Goal: Task Accomplishment & Management: Use online tool/utility

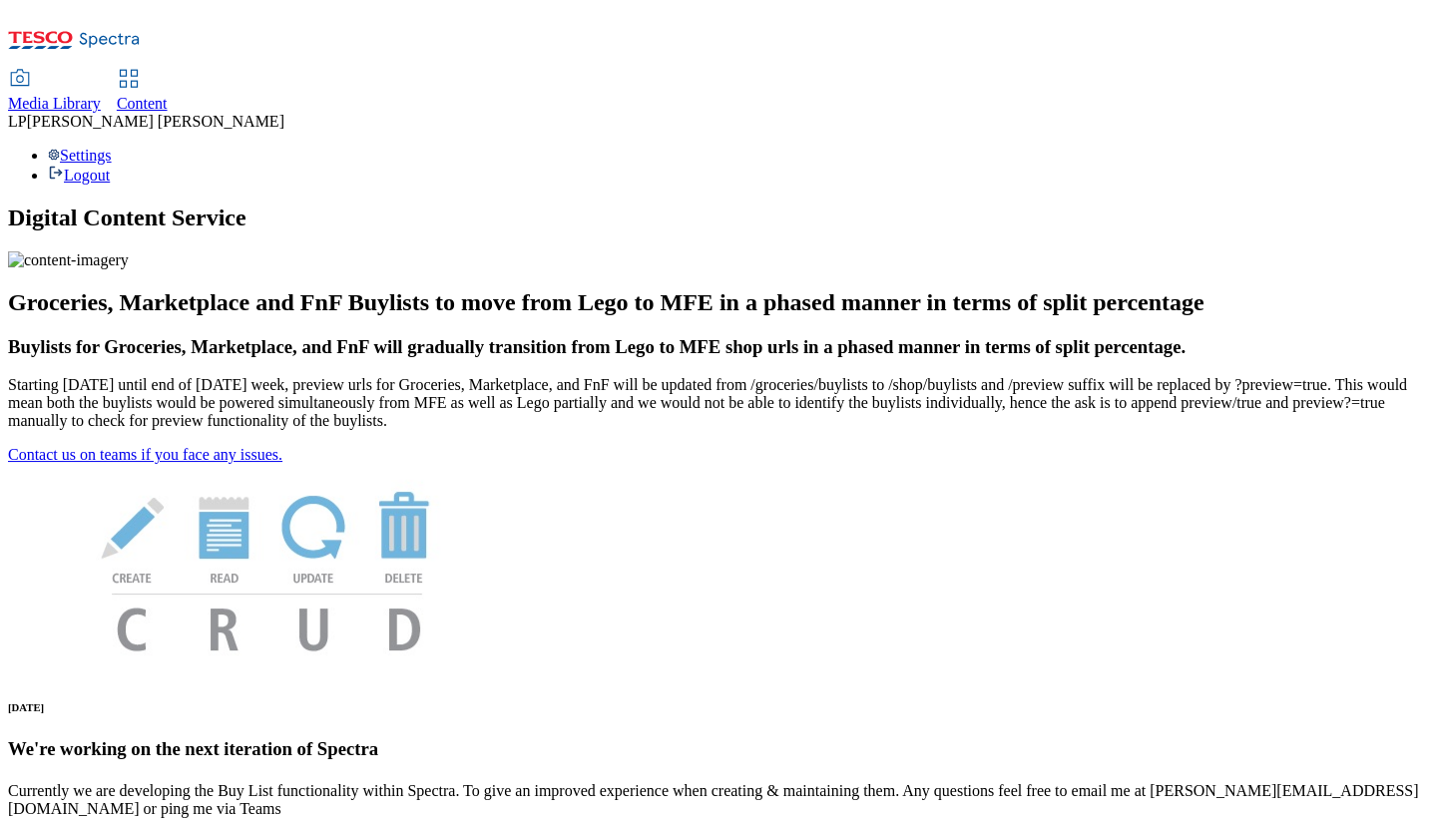
click at [168, 95] on span "Content" at bounding box center [142, 103] width 51 height 17
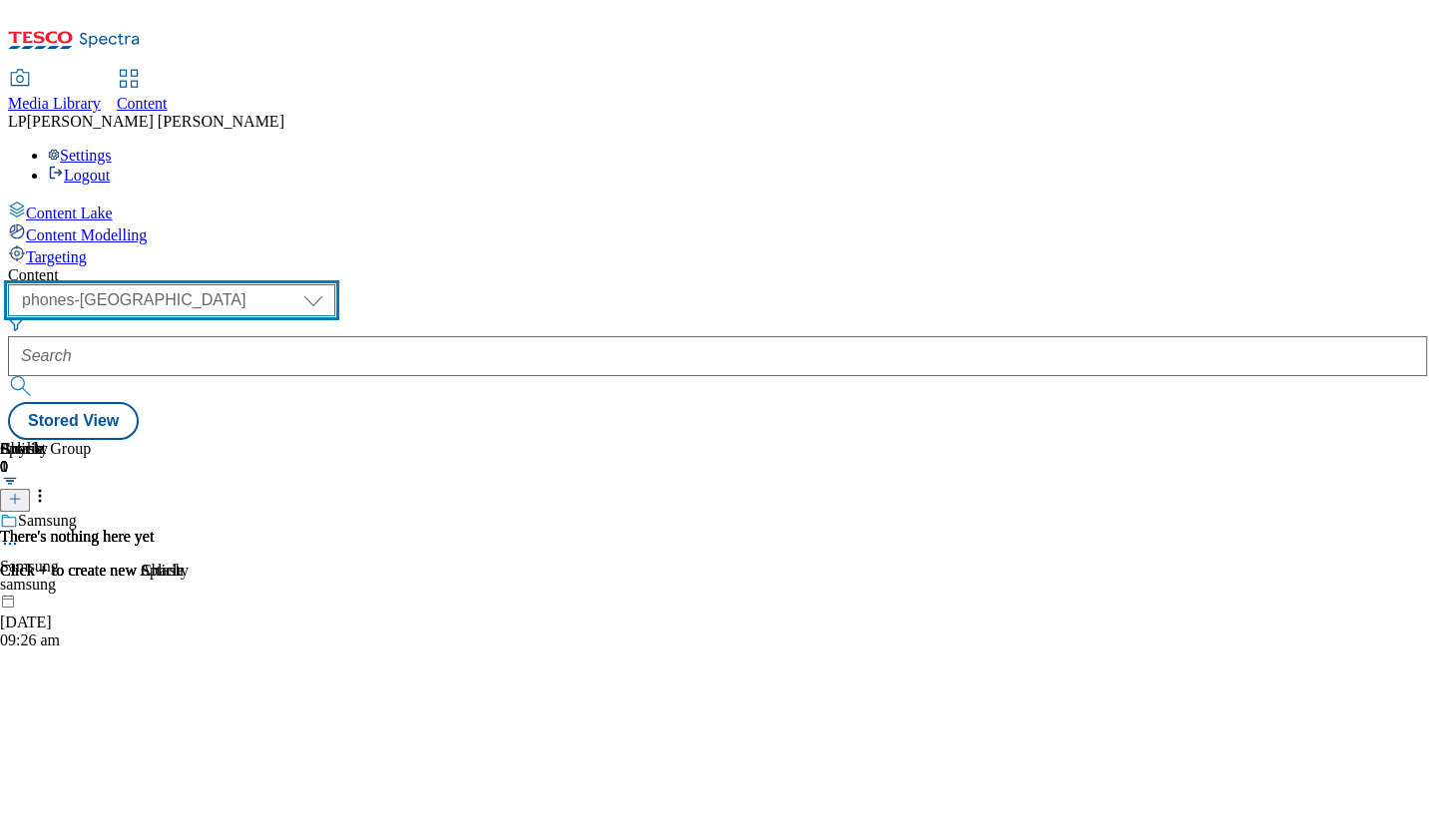
click at [335, 284] on select "dotcom-cz dotcom-hu dotcom-sk fnf-uk ghs-roi ghs-uk group-comms ighs-cz ighs-hu…" at bounding box center [171, 300] width 327 height 32
select select "ghs-roi"
click at [259, 284] on select "dotcom-cz dotcom-hu dotcom-sk fnf-uk ghs-roi ghs-uk group-comms ighs-cz ighs-hu…" at bounding box center [171, 300] width 327 height 32
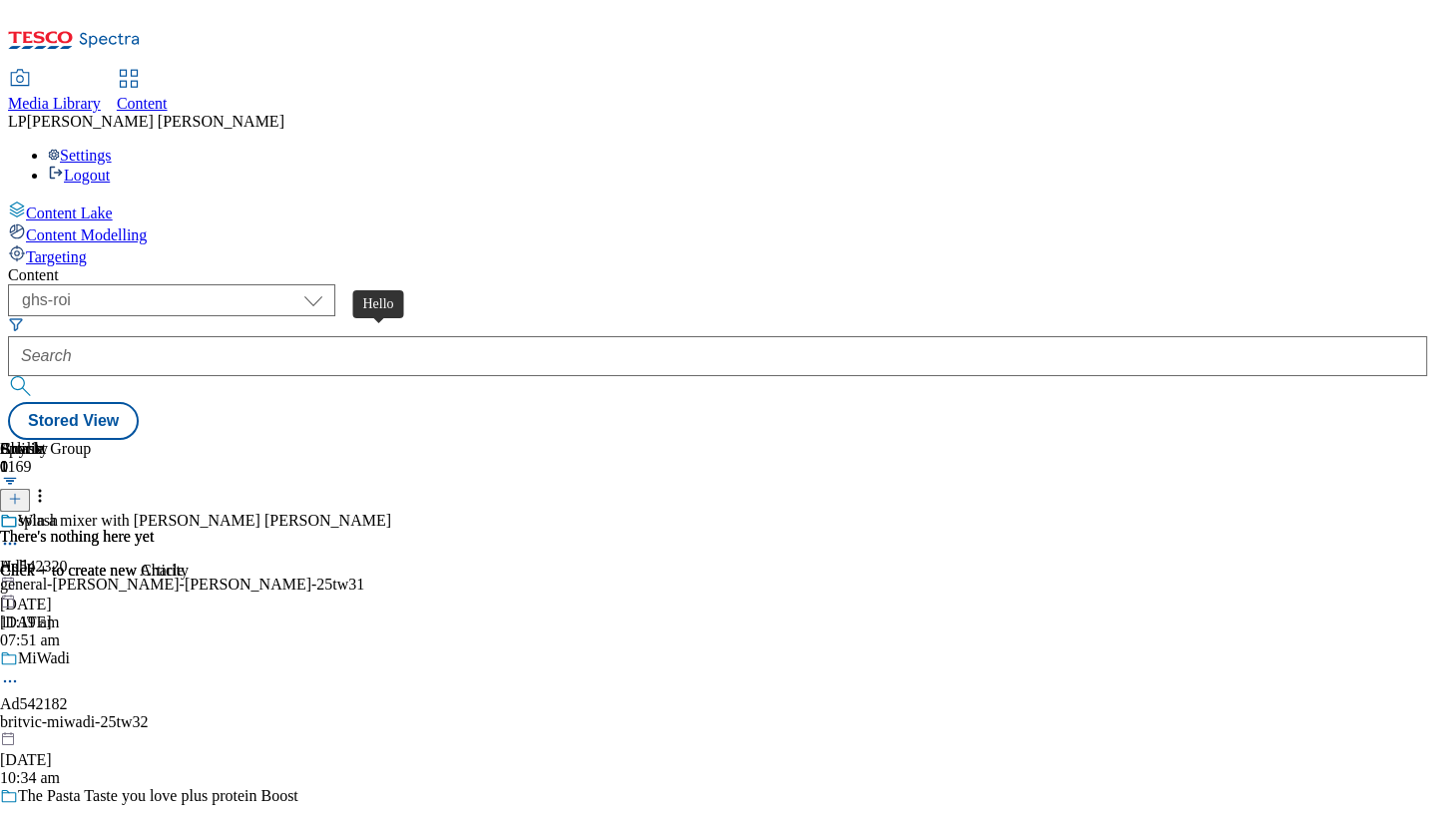
click at [36, 558] on div "Hello" at bounding box center [18, 567] width 36 height 18
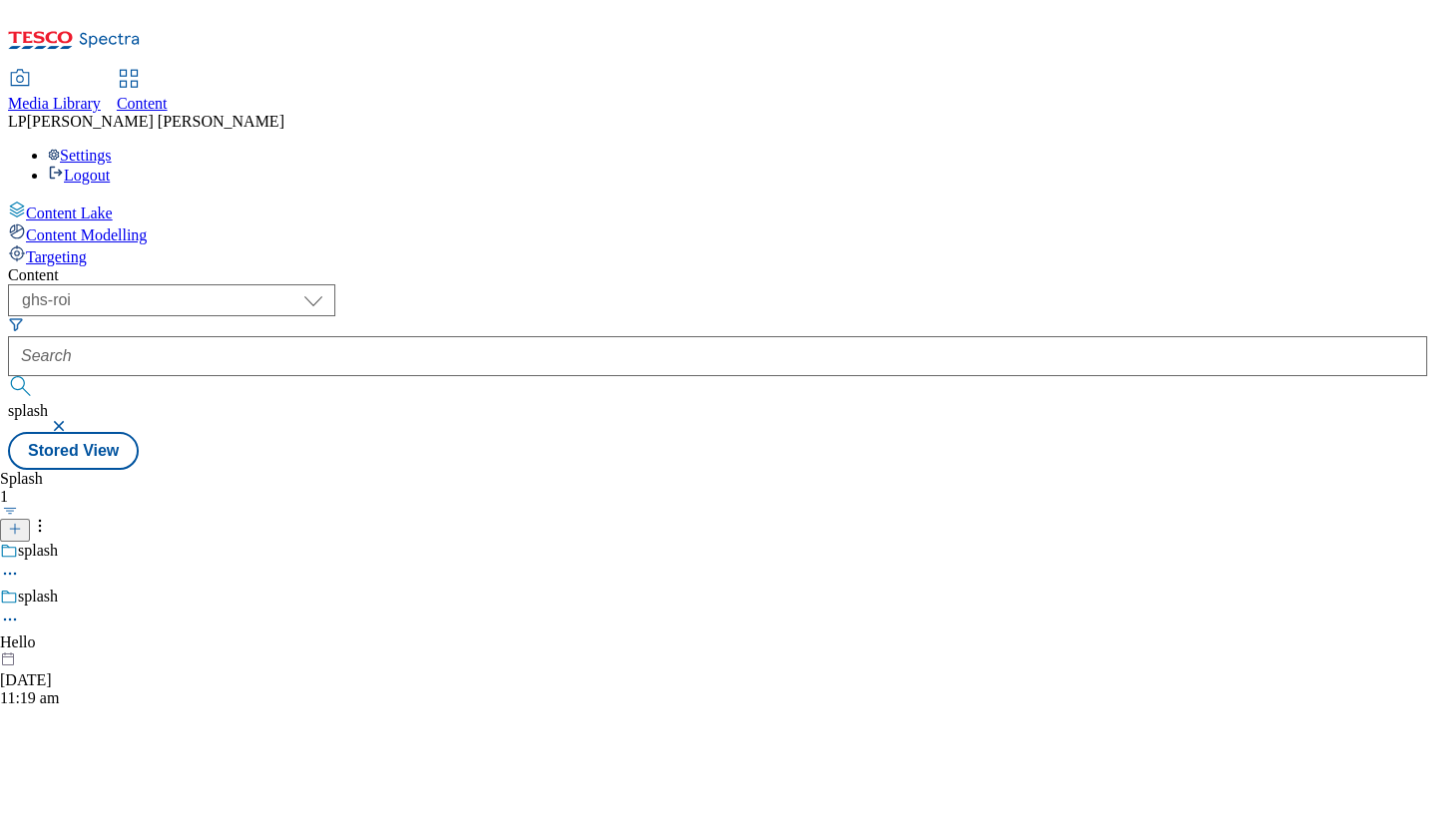
click at [20, 610] on icon at bounding box center [10, 620] width 20 height 20
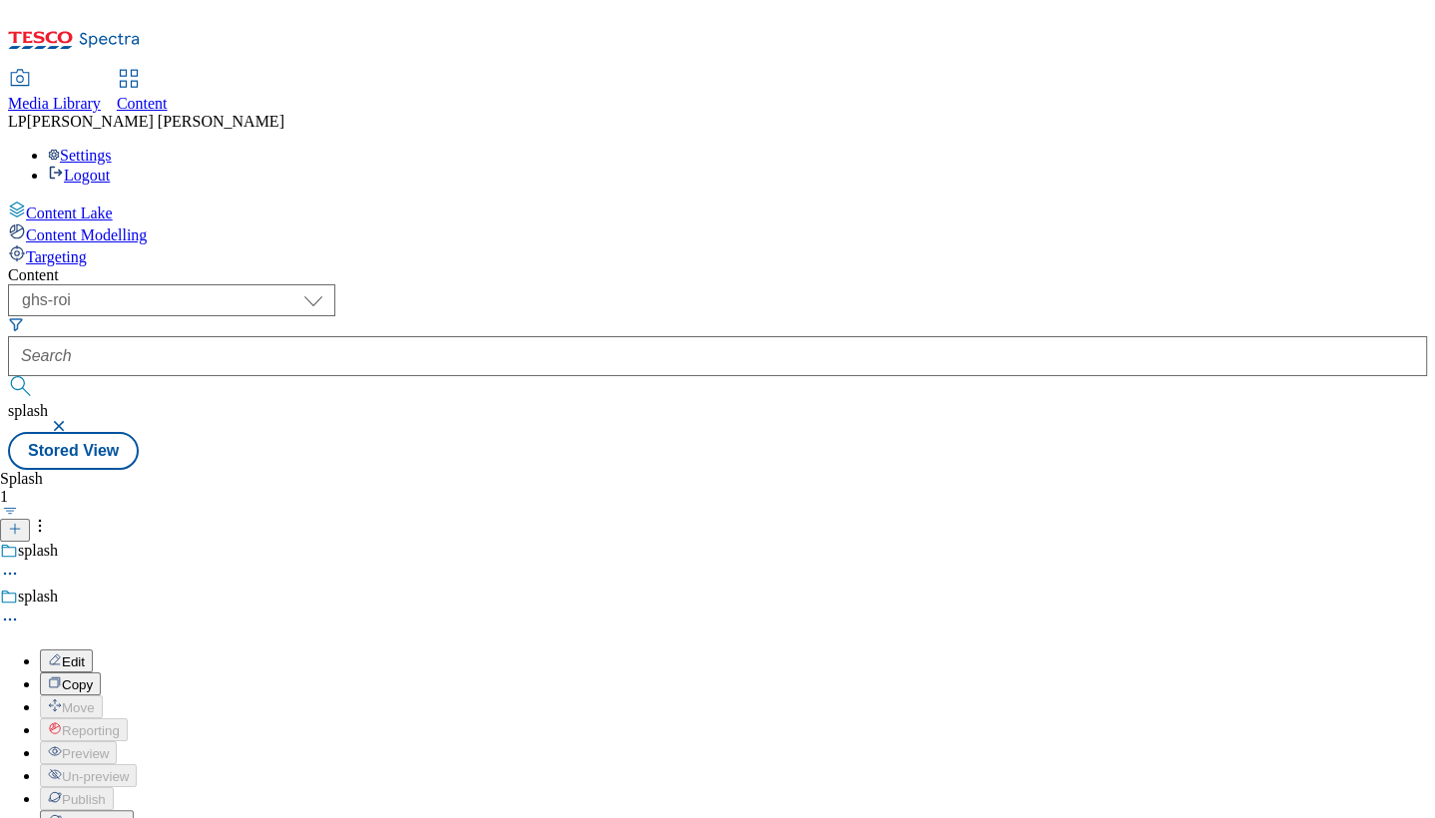
click at [137, 470] on header "Splash 1" at bounding box center [68, 506] width 137 height 72
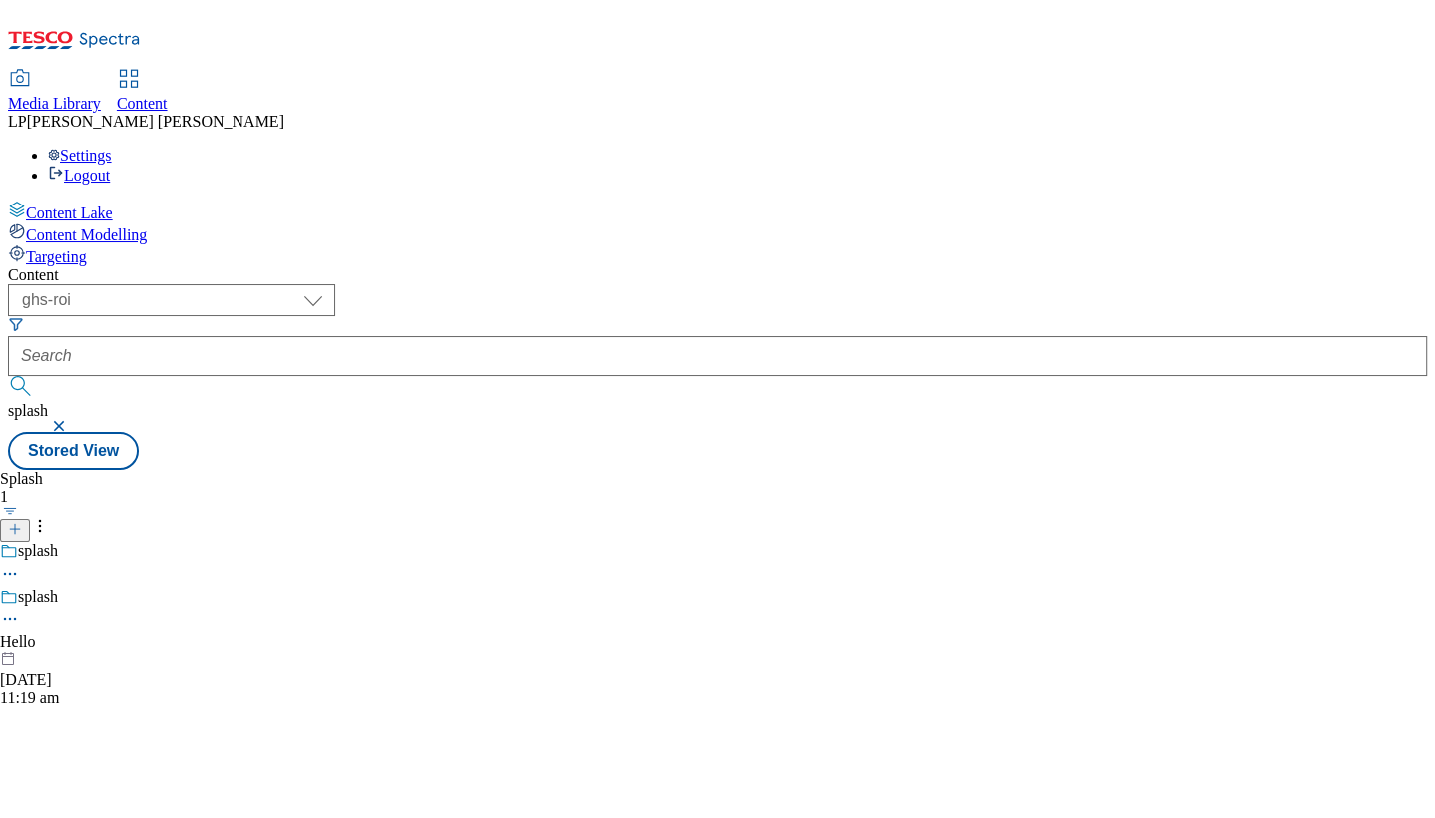
click at [20, 610] on icon at bounding box center [10, 620] width 20 height 20
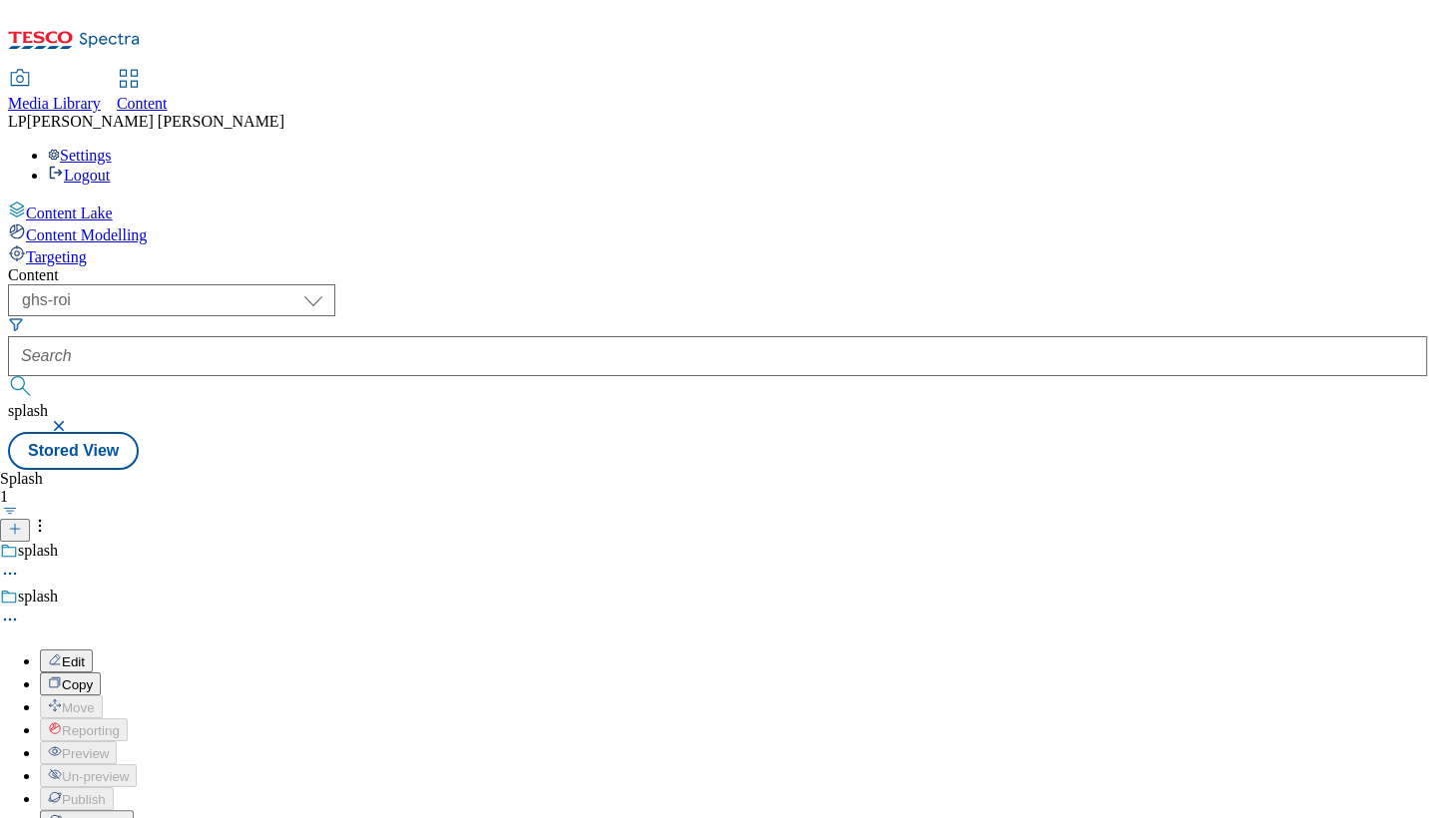
click at [85, 655] on span "Edit" at bounding box center [73, 662] width 23 height 15
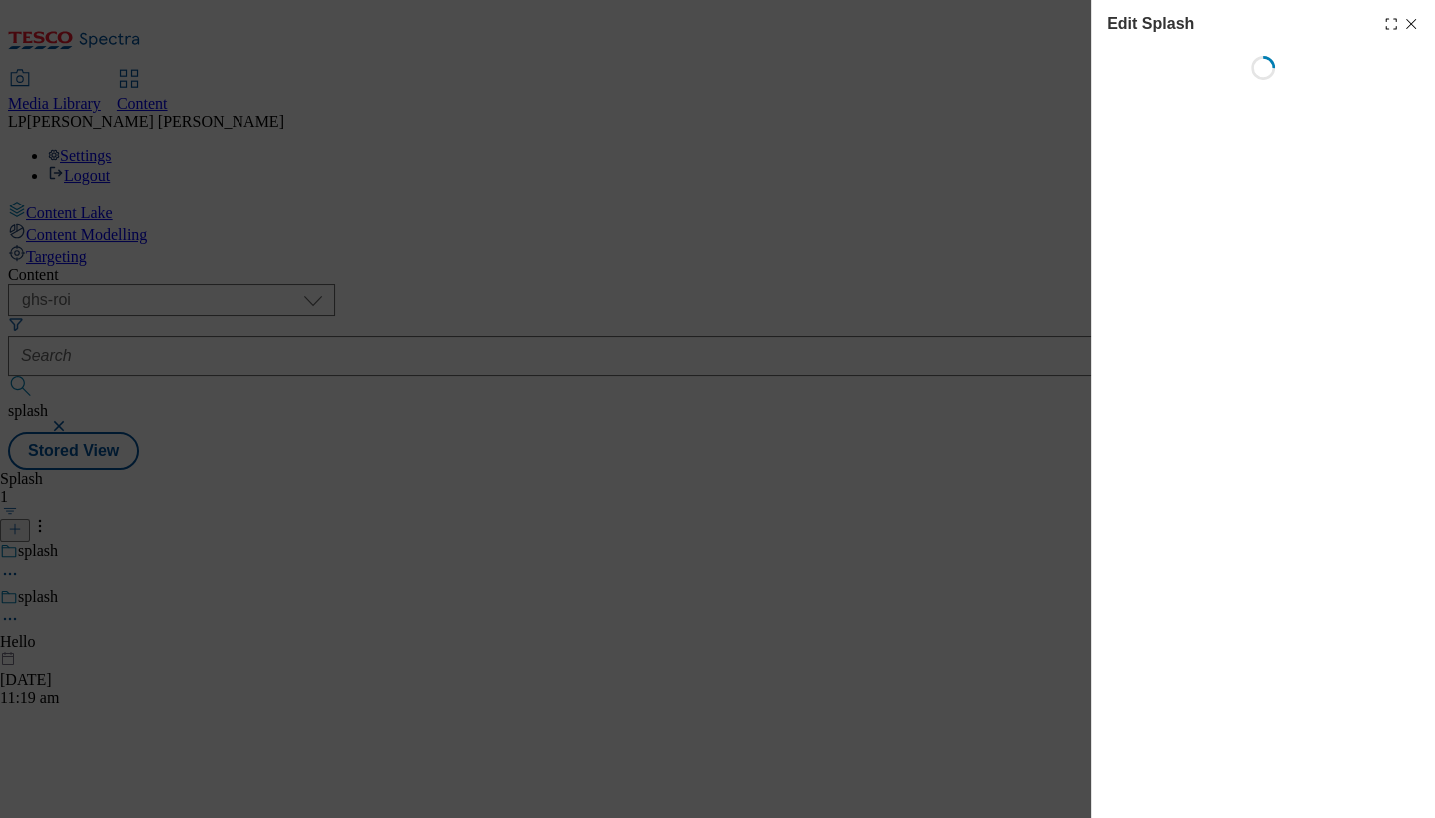
select select "Spring"
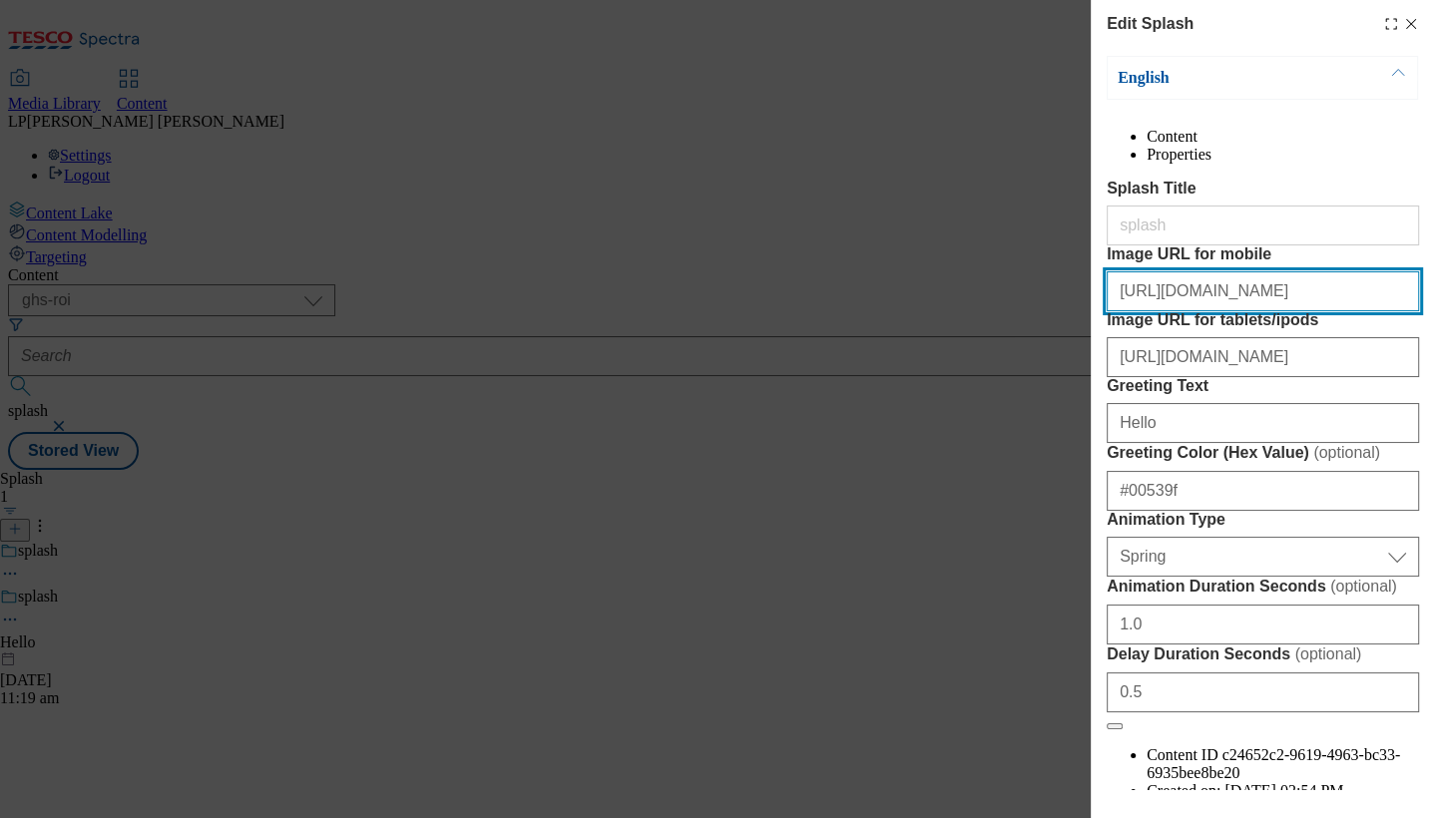
click at [1281, 311] on input "https://digitalcontent.api.tesco.com/v2/media/ghs-roi/93ac203e-6095-4215-aa1a-d…" at bounding box center [1263, 291] width 312 height 40
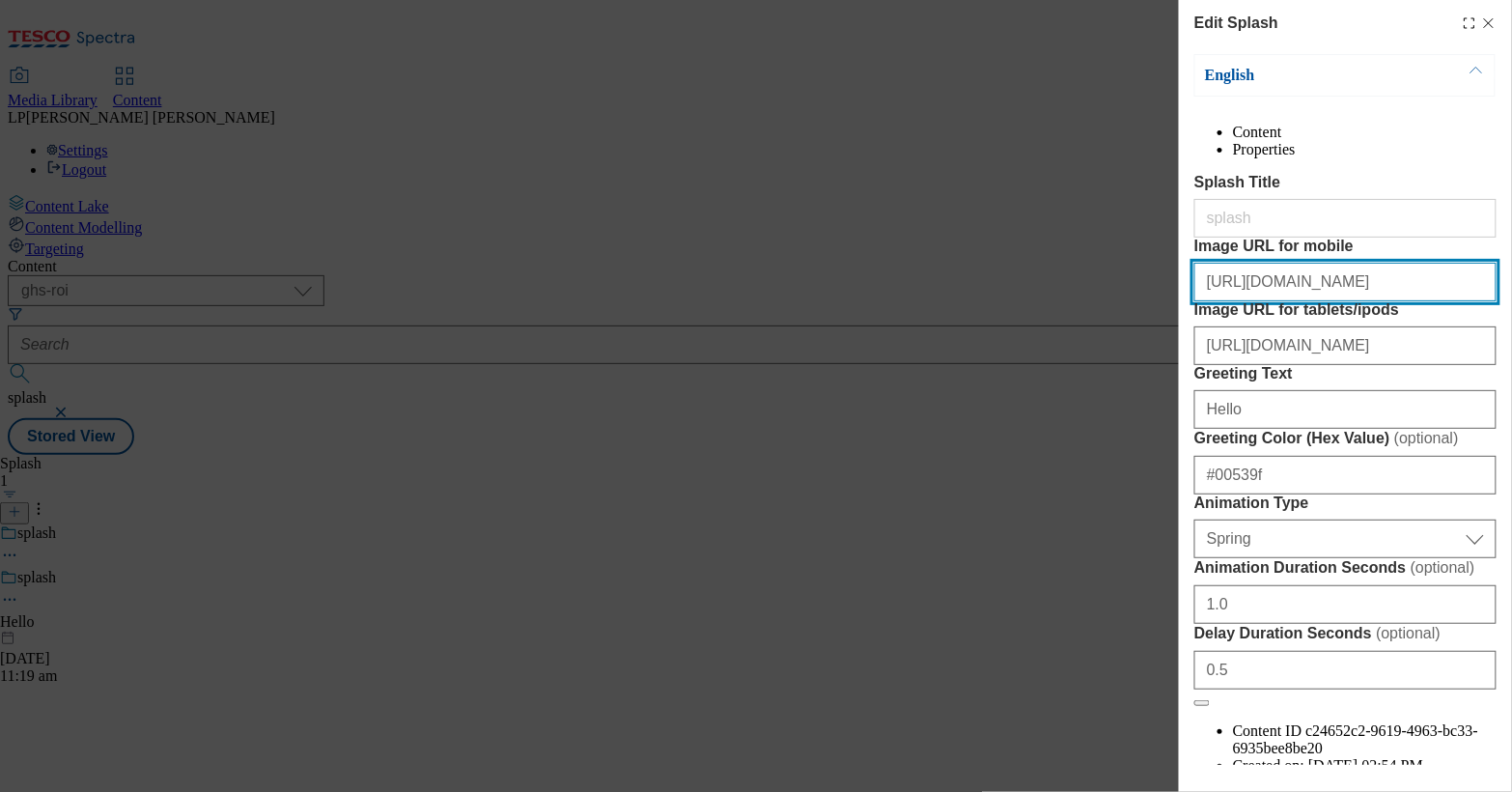
paste input "ac0b0e3e-6be5-48c9-899f-8ce5e433f86b/ROI_Splashscreen_Mobile_Oyster_Mushrooms"
type input "https://digitalcontent.api.tesco.com/v2/media/ghs-roi/ac0b0e3e-6be5-48c9-899f-8…"
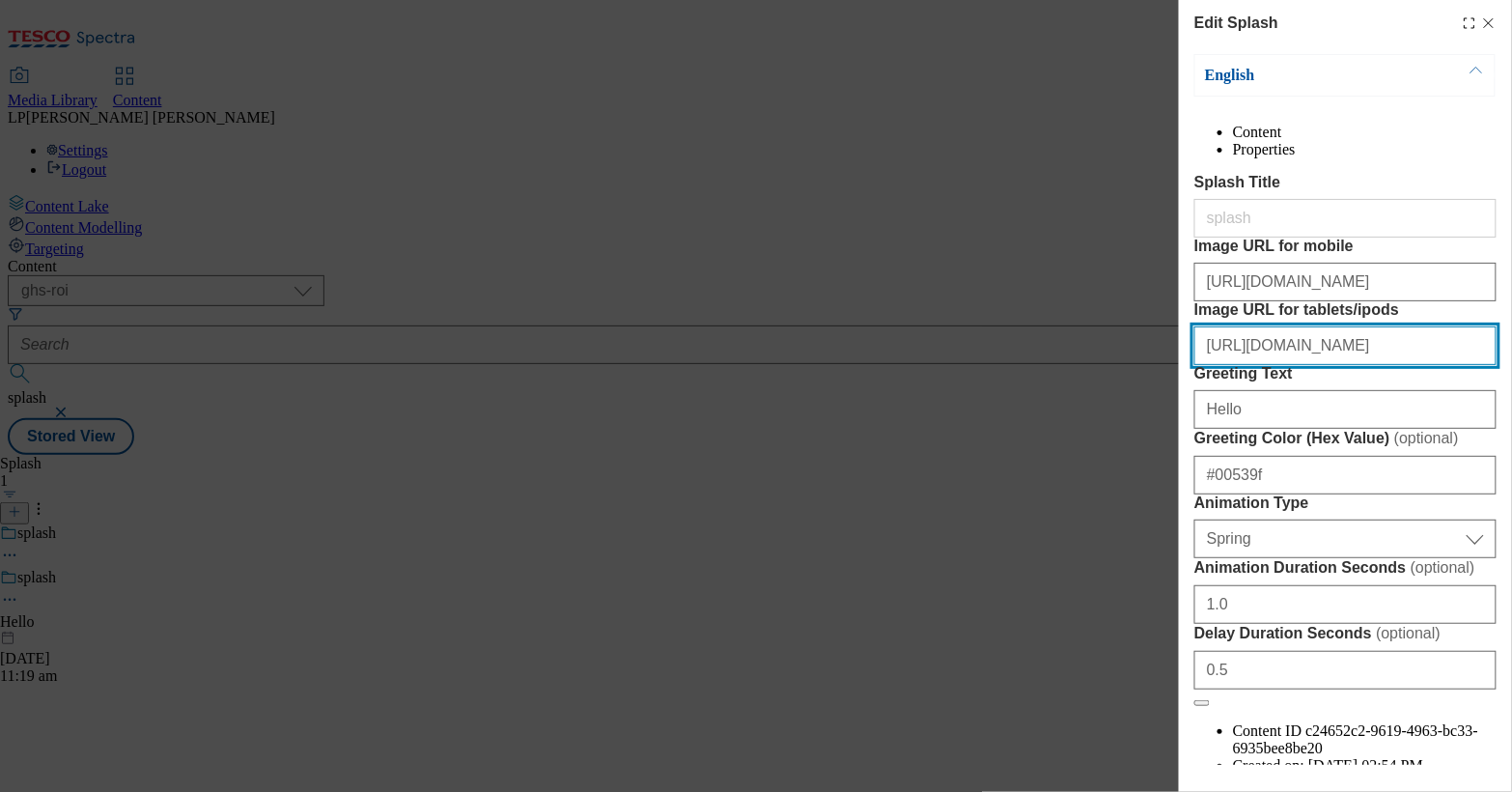
click at [1241, 365] on input "https://digitalcontent.api.tesco.com/v2/media/ghs-roi/088c3adb-77fd-429a-9a2c-c…" at bounding box center [1346, 346] width 302 height 39
paste input "6c901410-d2d3-4709-b717-db4c55348991/ROI_Splashscreen_Tablet_Oyster_Mushroom"
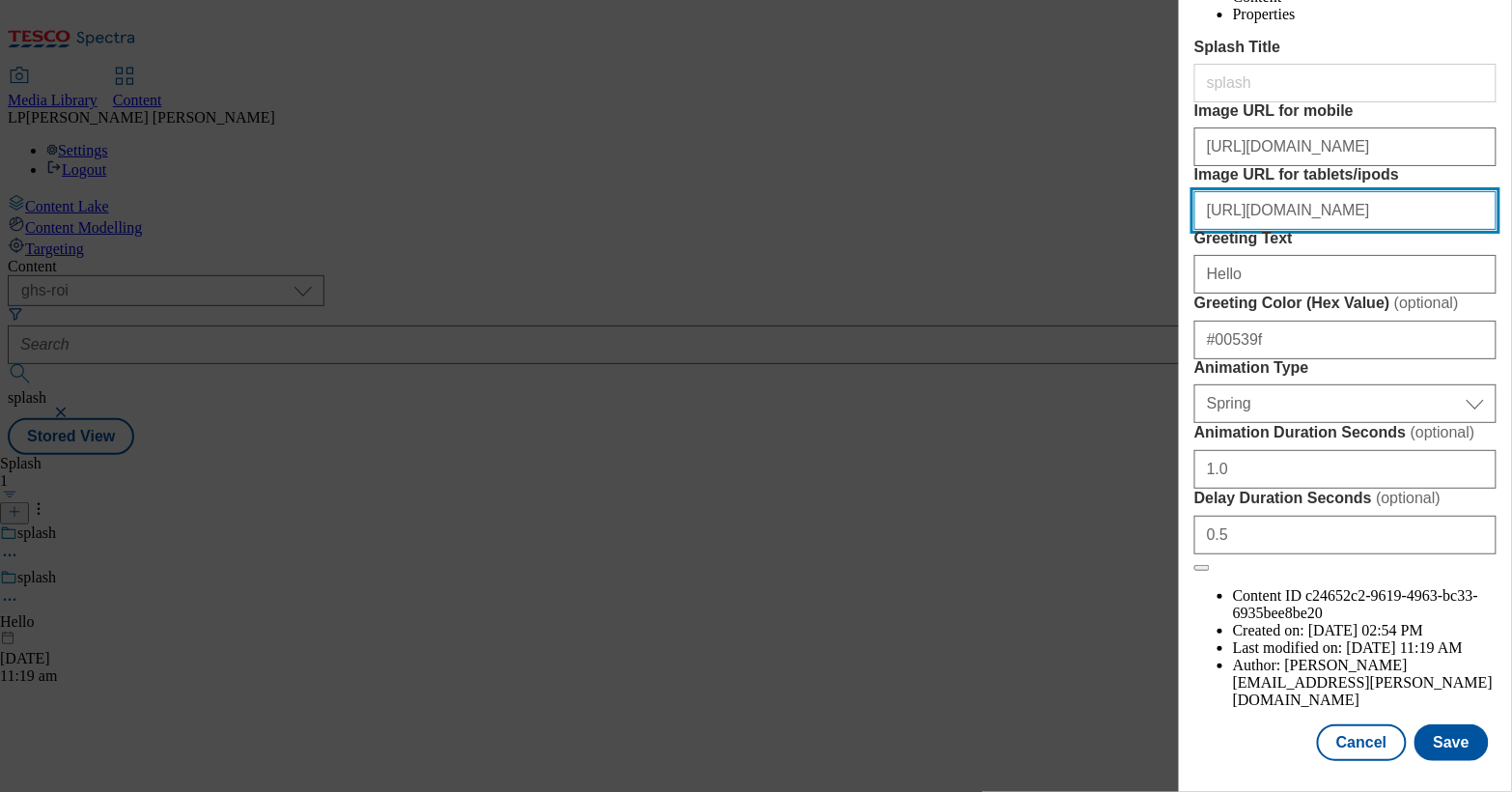
scroll to position [286, 0]
type input "https://digitalcontent.api.tesco.com/v2/media/ghs-roi/6c901410-d2d3-4709-b717-d…"
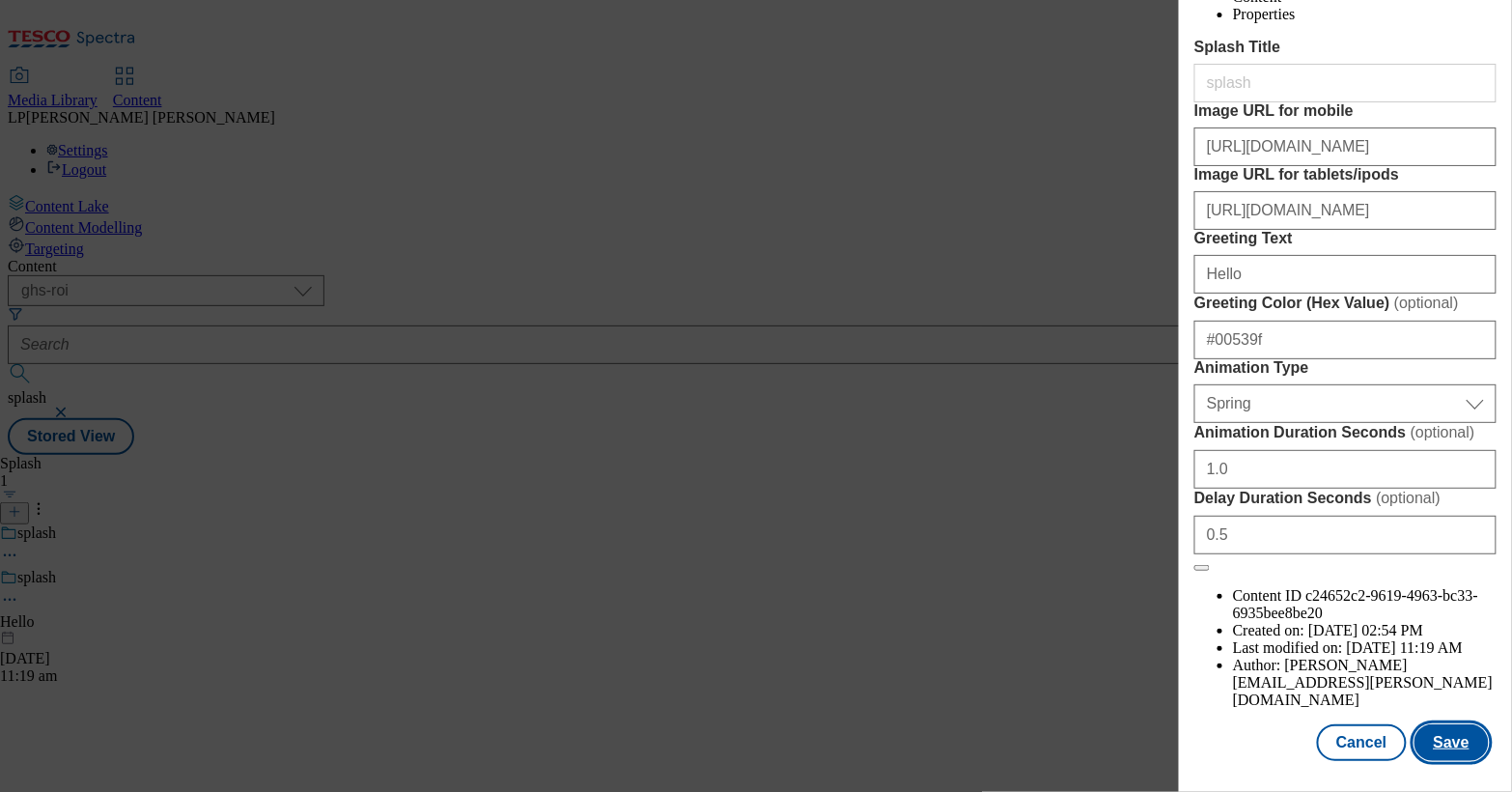
click at [1388, 731] on button "Save" at bounding box center [1452, 743] width 75 height 37
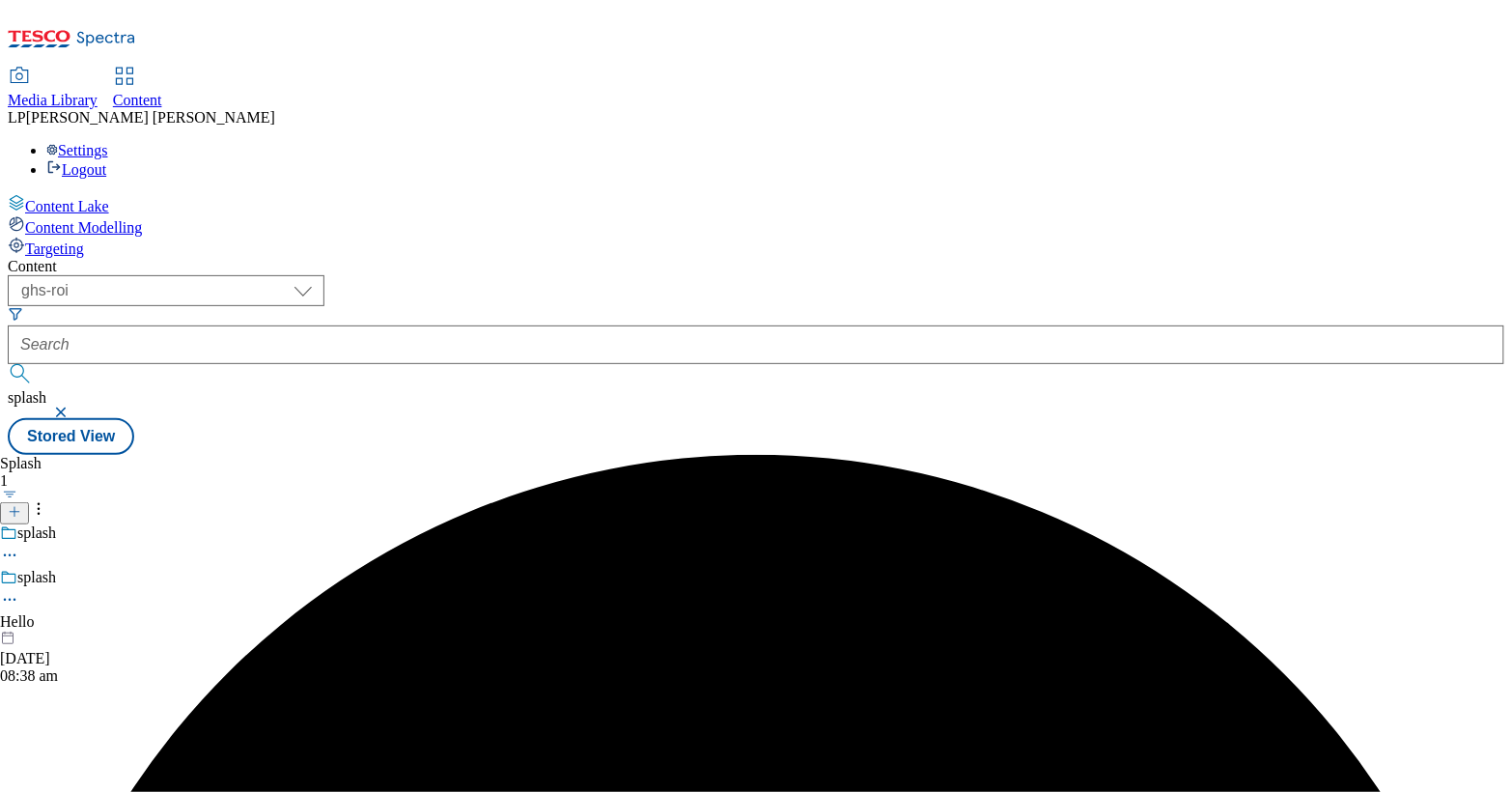
click at [19, 591] on icon at bounding box center [10, 600] width 19 height 19
click at [106, 722] on span "Preview" at bounding box center [82, 729] width 45 height 15
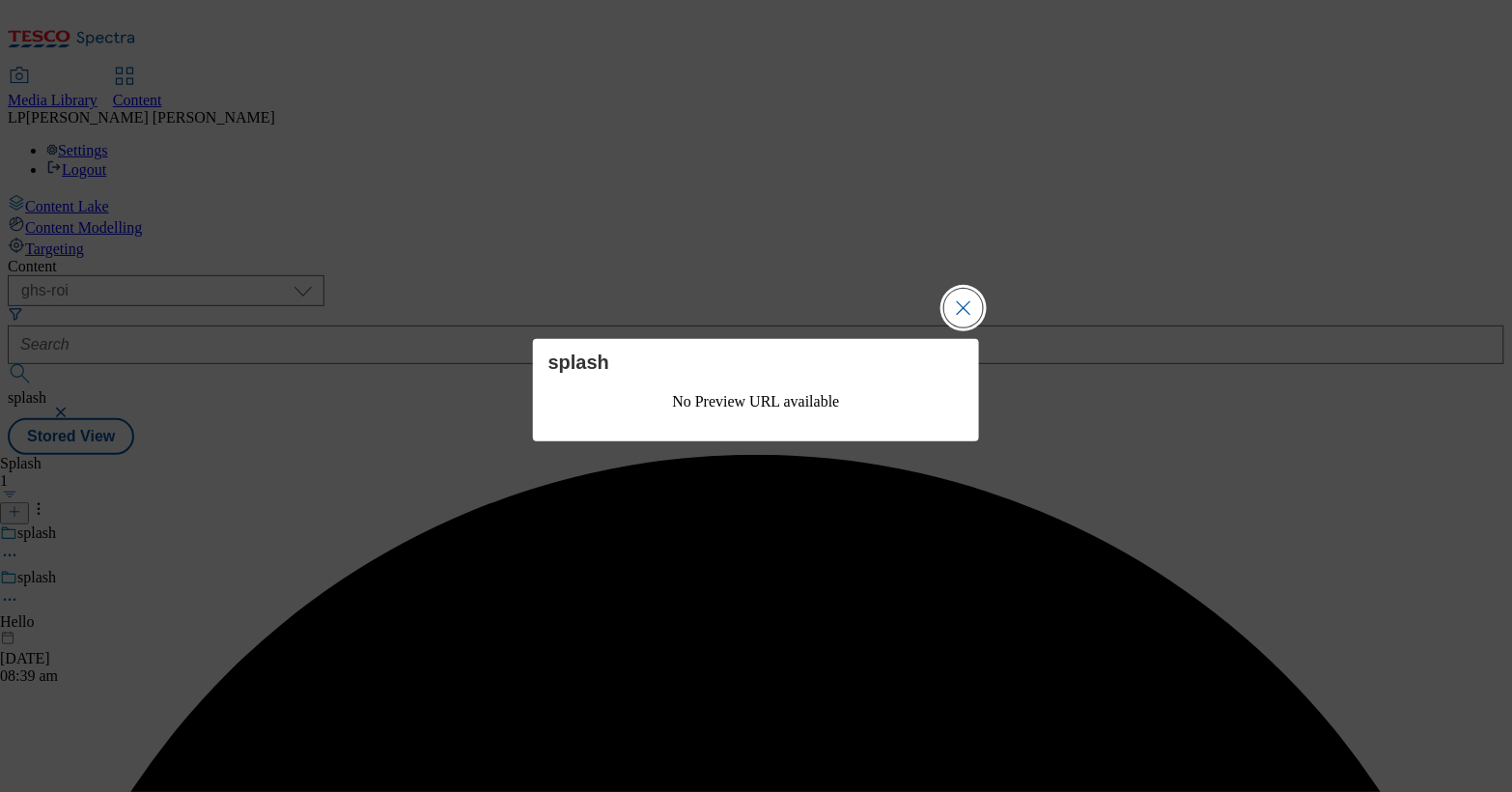
click at [964, 307] on button "Close Modal" at bounding box center [964, 308] width 39 height 39
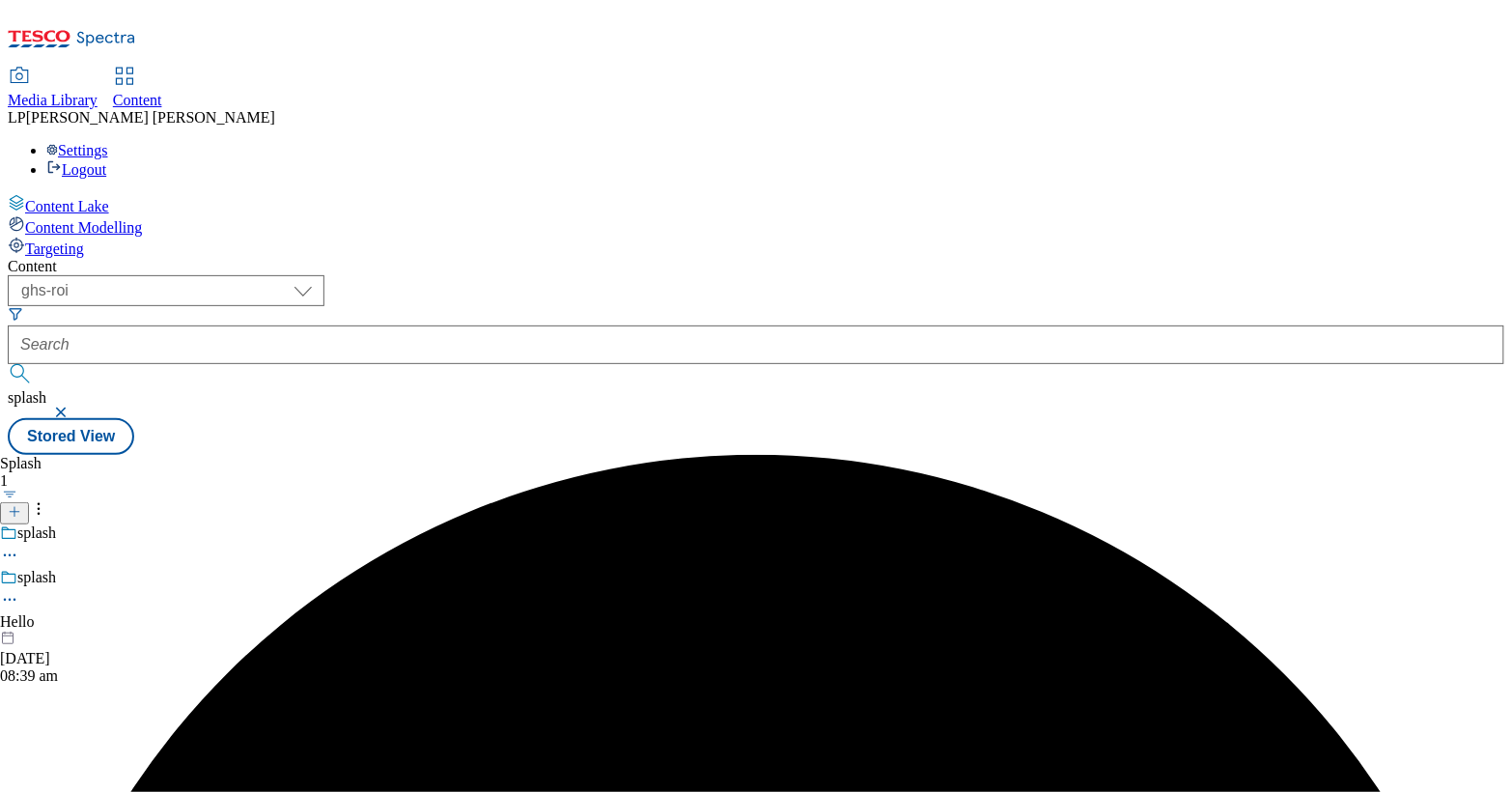
click at [19, 591] on icon at bounding box center [10, 600] width 19 height 19
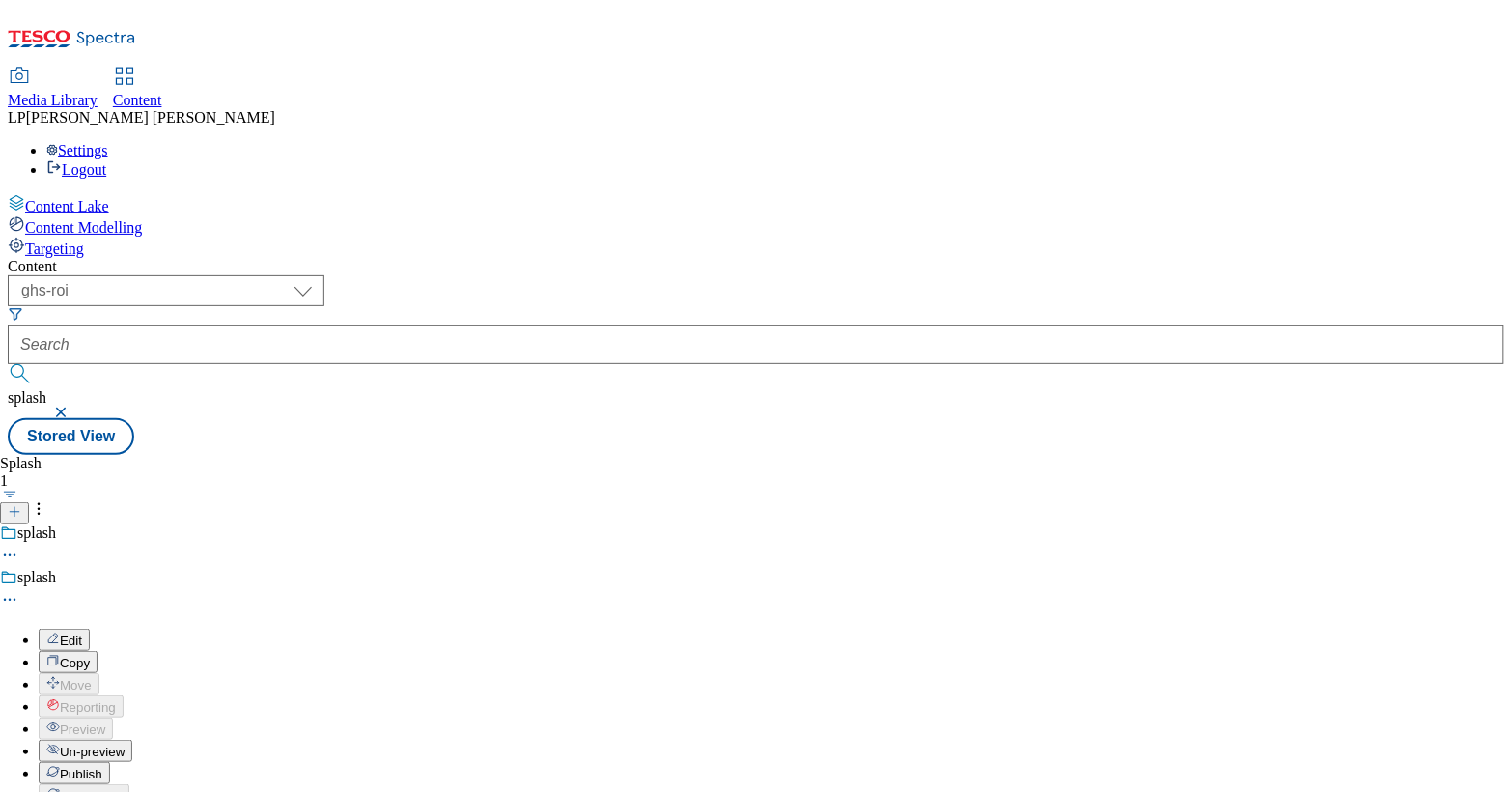
click at [103, 767] on span "Publish" at bounding box center [81, 774] width 43 height 15
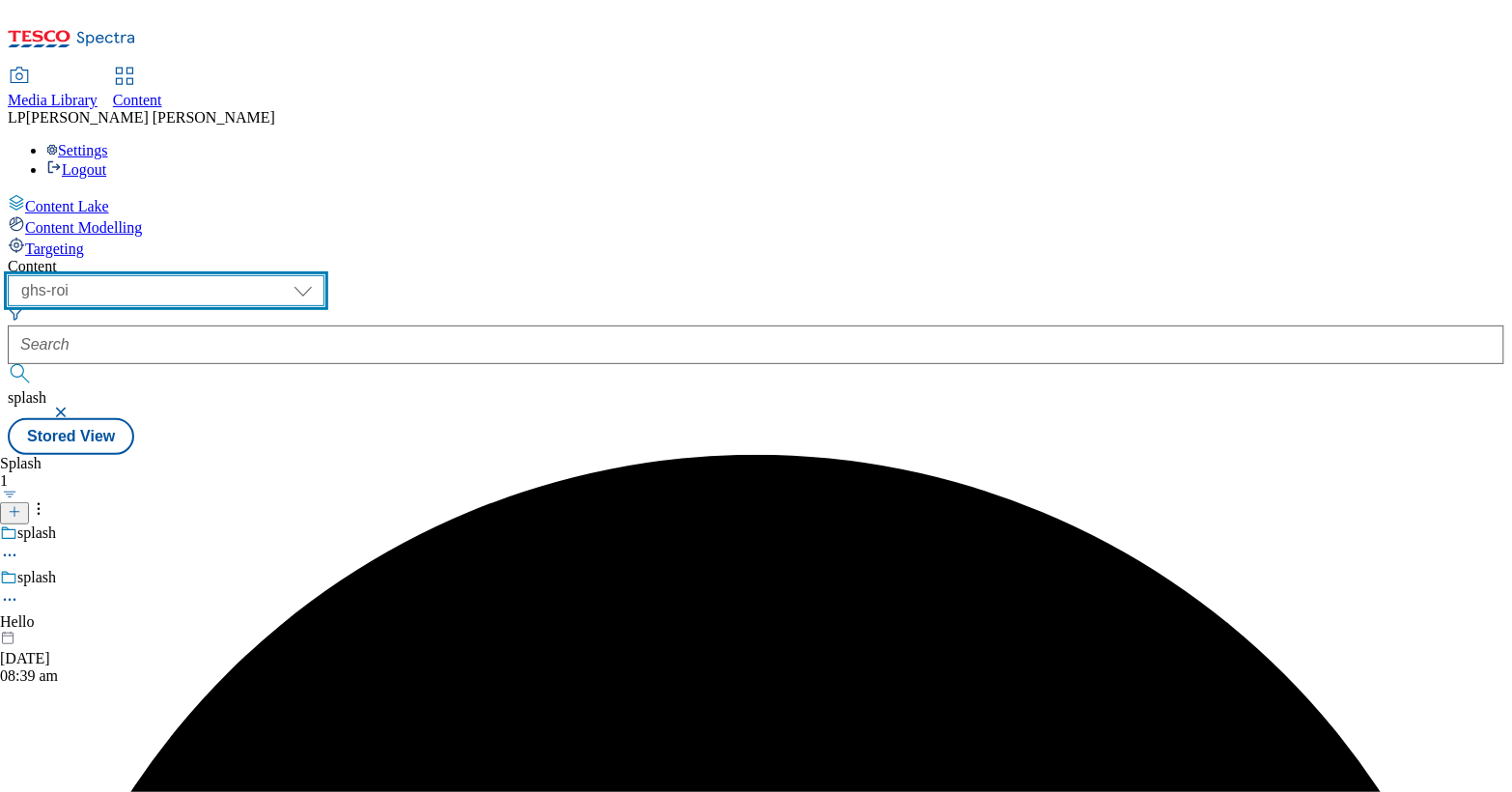
click at [324, 275] on select "dotcom-cz dotcom-hu dotcom-sk fnf-uk ghs-roi ghs-uk group-comms ighs-cz ighs-hu…" at bounding box center [166, 290] width 317 height 31
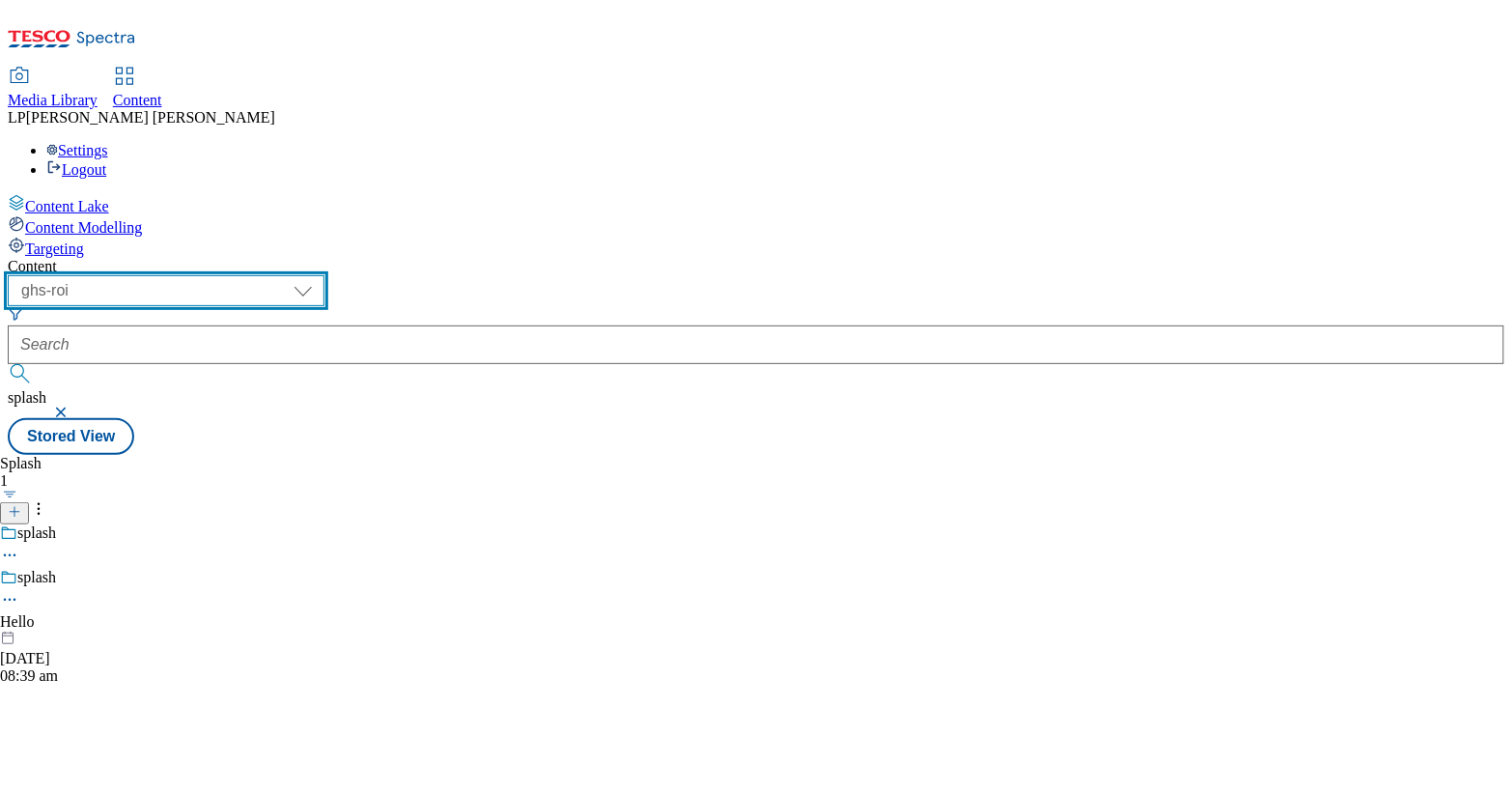
select select "ghs-[GEOGRAPHIC_DATA]"
click at [251, 275] on select "dotcom-cz dotcom-hu dotcom-sk fnf-uk ghs-roi ghs-uk group-comms ighs-cz ighs-hu…" at bounding box center [166, 290] width 317 height 31
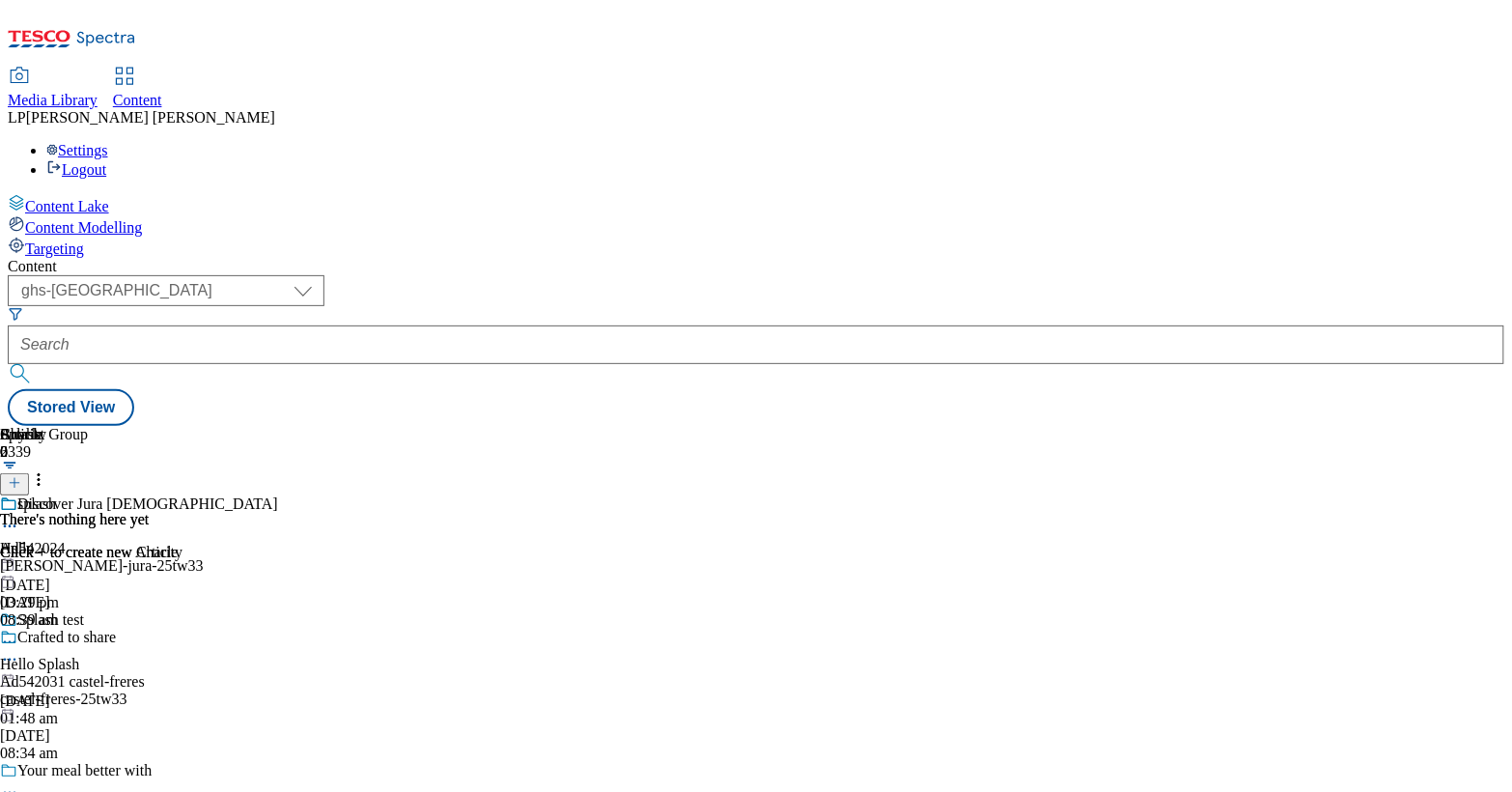
click at [16, 526] on circle at bounding box center [15, 527] width 3 height 3
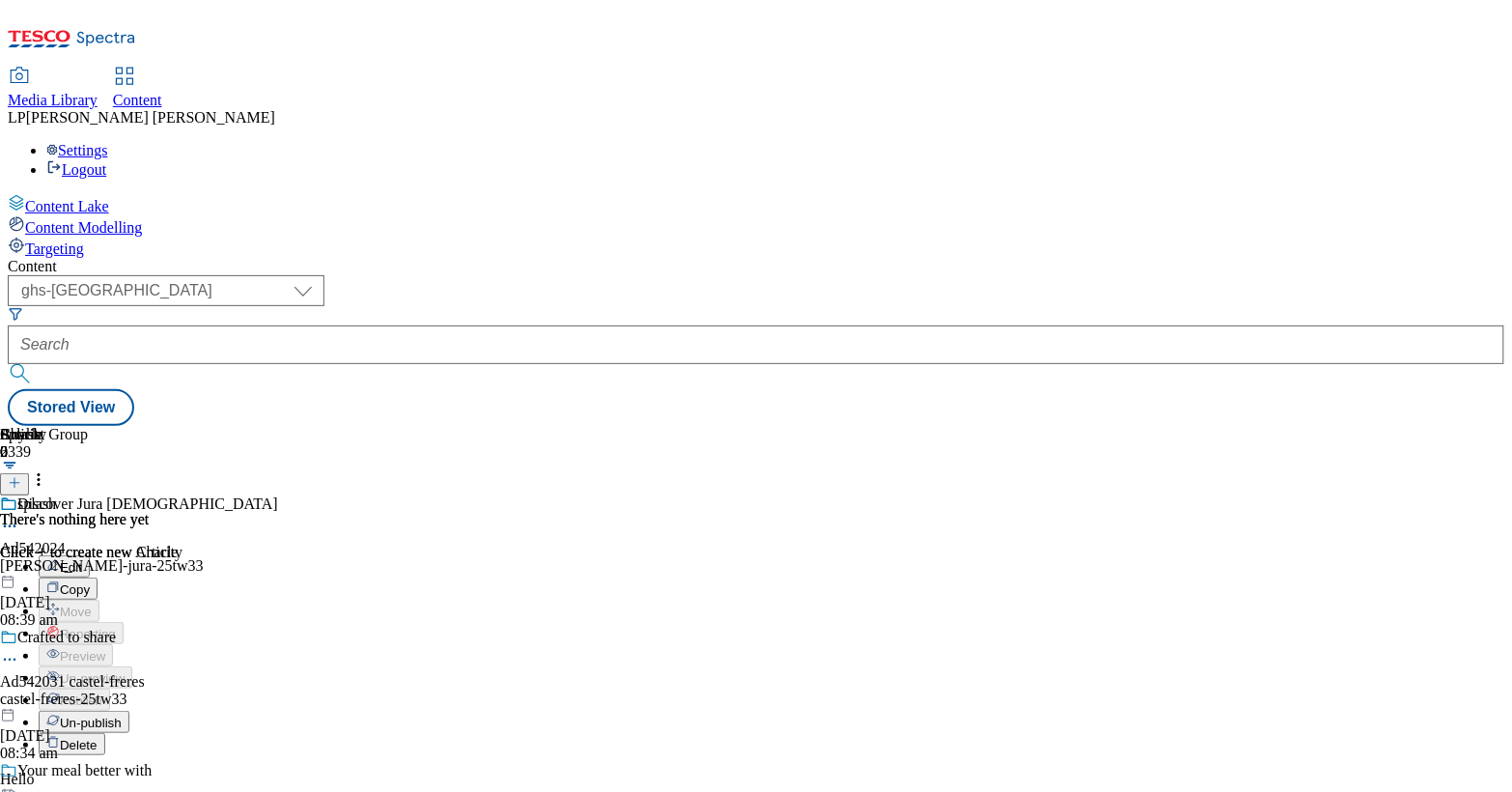
click at [82, 561] on span "Edit" at bounding box center [71, 567] width 22 height 15
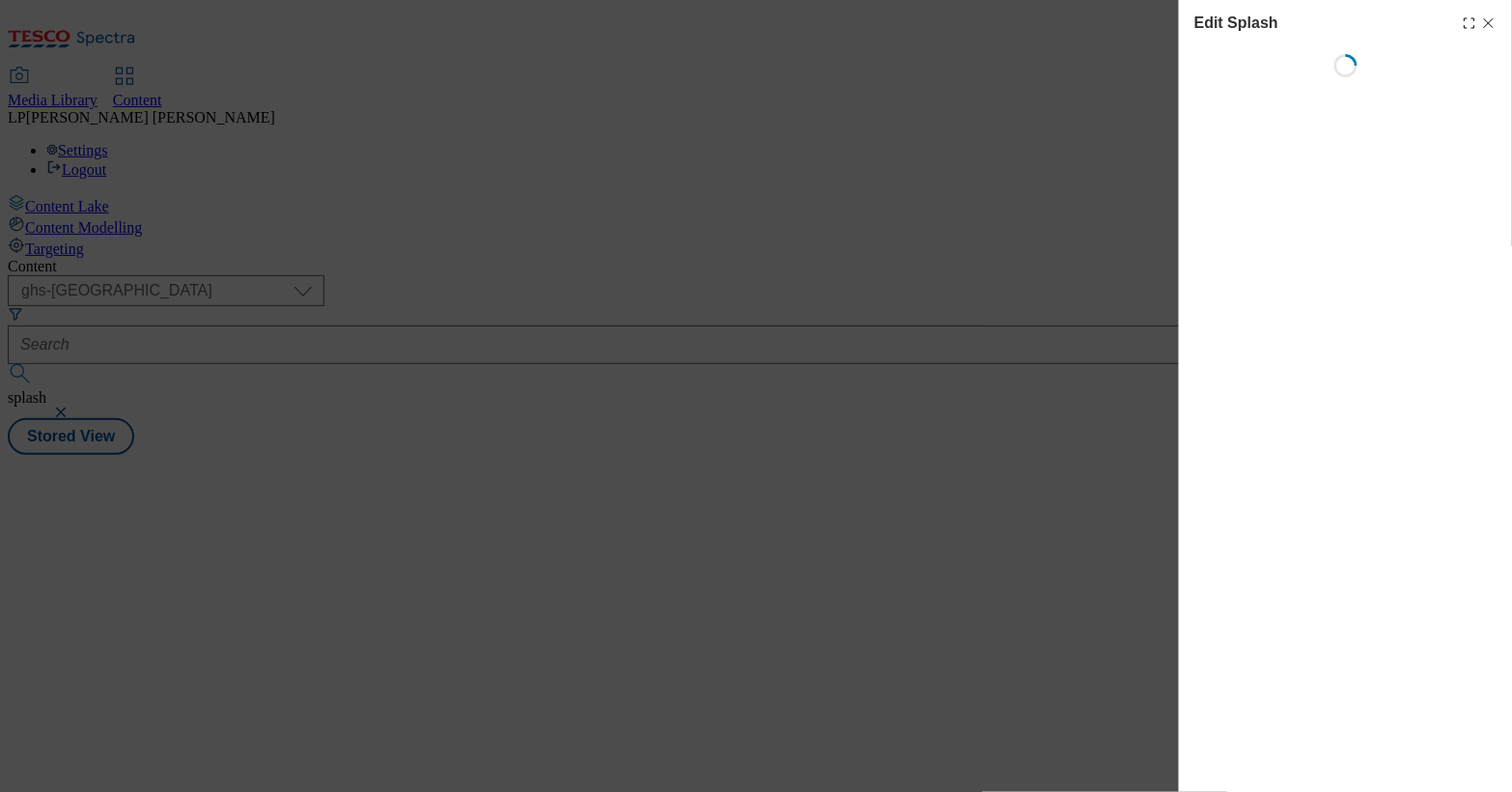
select select "Spring"
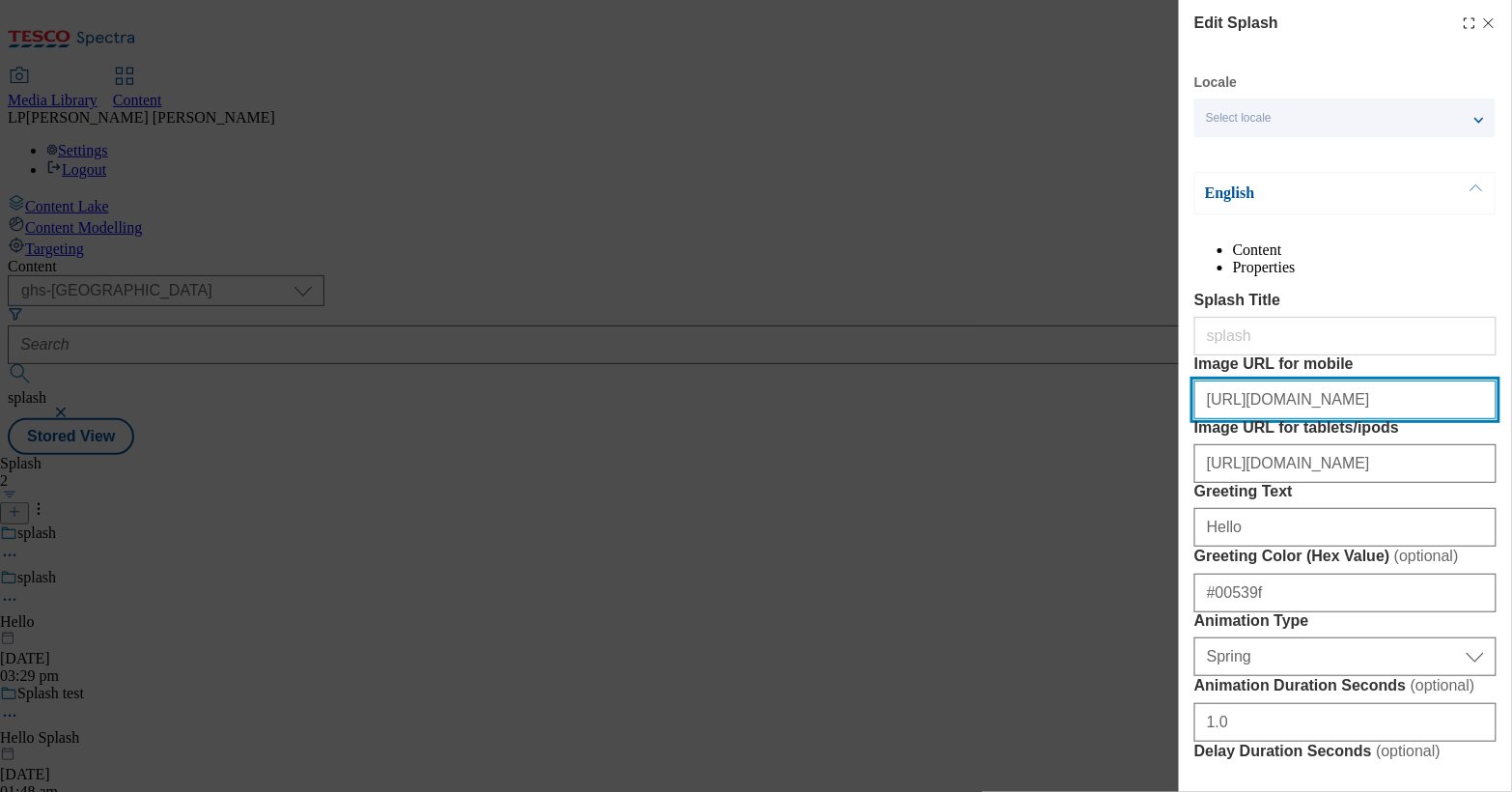
click at [1318, 419] on input "https://digitalcontent.api.tesco.com/v2/media/ghs-roi/ac0b0e3e-6be5-48c9-899f-8…" at bounding box center [1346, 400] width 302 height 39
click at [1317, 419] on input "https://digitalcontent.api.tesco.com/v2/media/ghs-roi/ac0b0e3e-6be5-48c9-899f-8…" at bounding box center [1346, 400] width 302 height 39
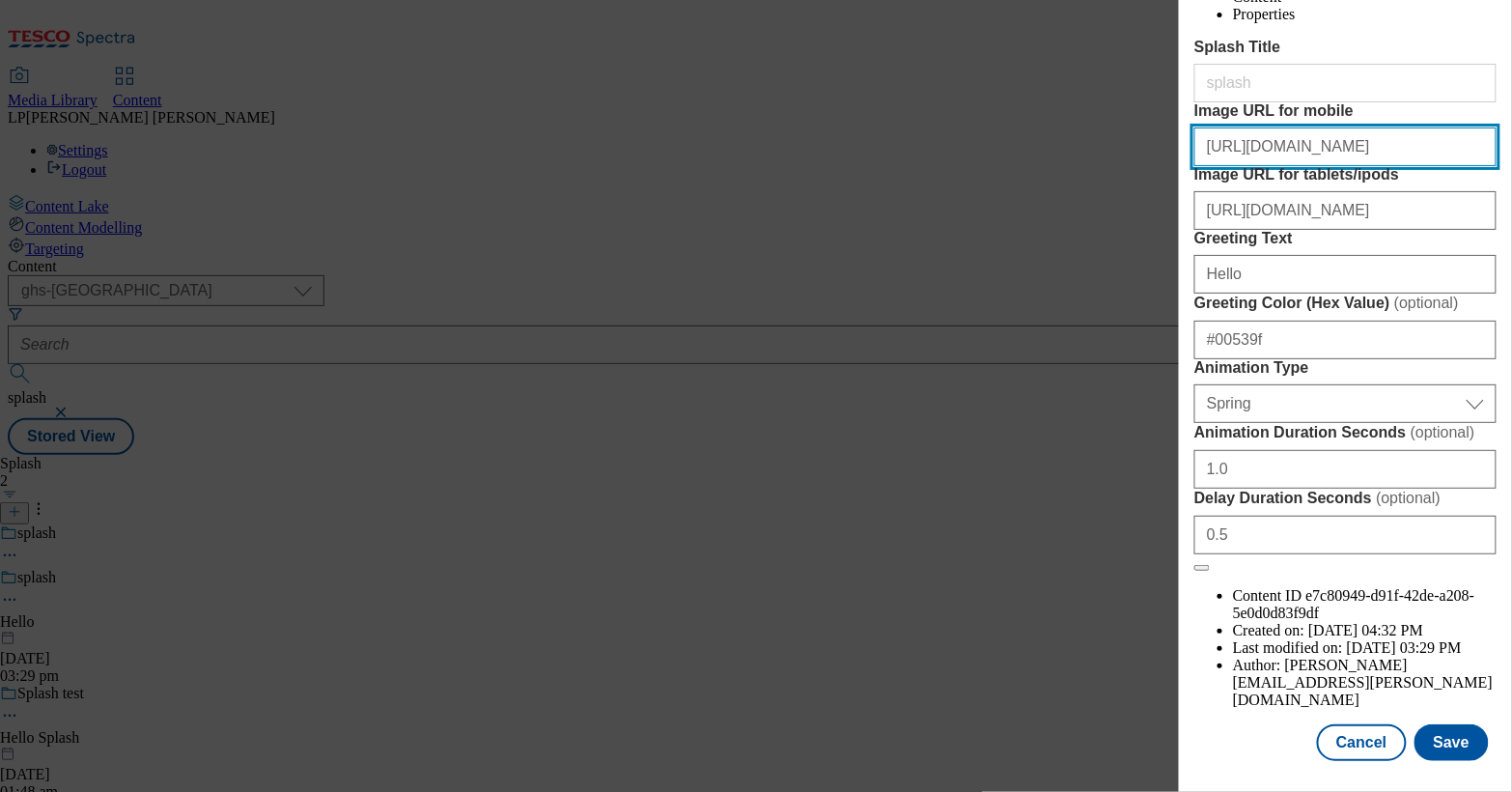
scroll to position [404, 0]
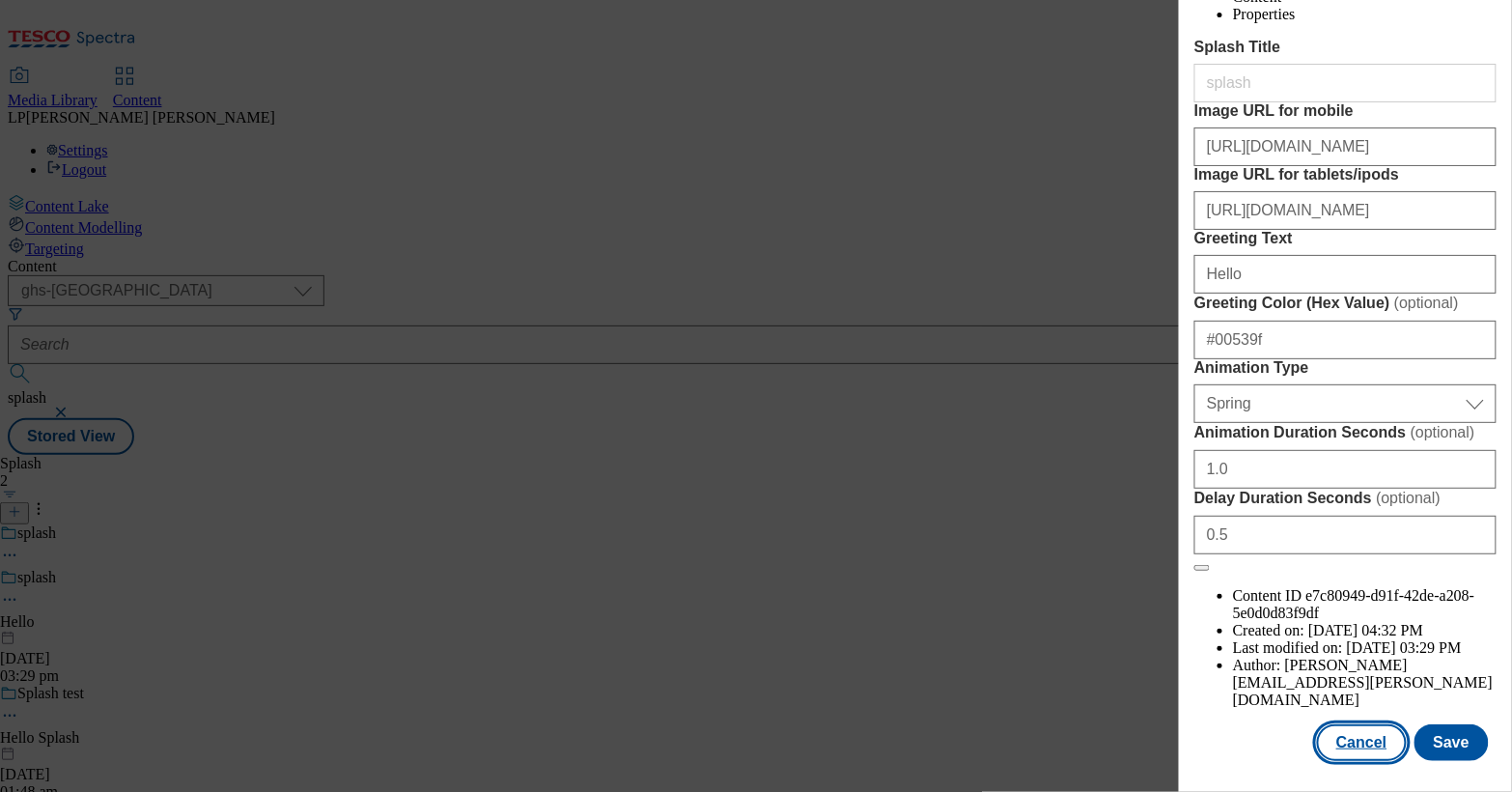
click at [1355, 726] on button "Cancel" at bounding box center [1362, 743] width 89 height 37
select select "Spring"
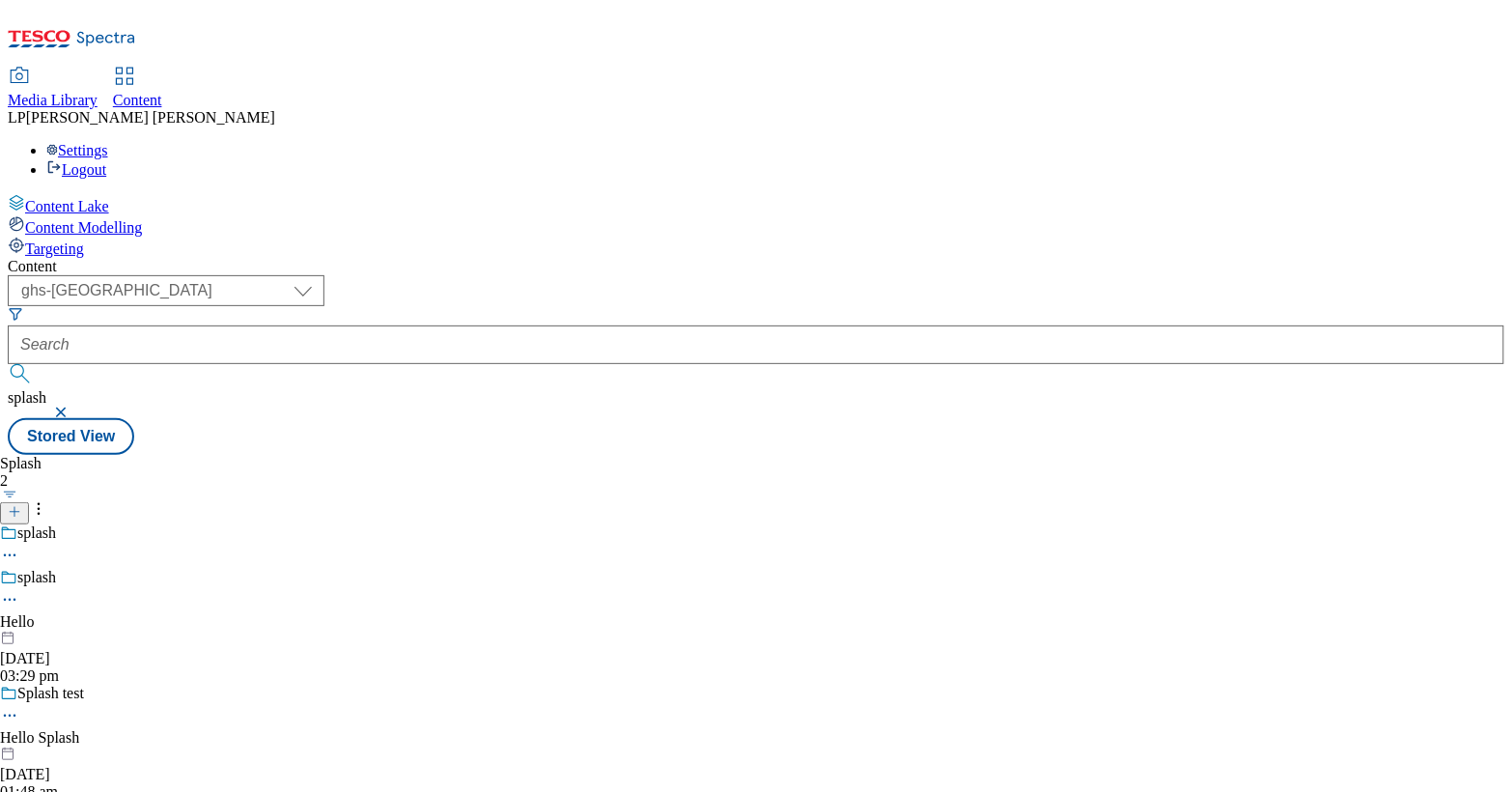
scroll to position [320, 0]
click at [19, 591] on icon at bounding box center [10, 600] width 19 height 19
click at [833, 455] on div "Splash 2 splash splash Hello 23 Sept 2025 03:29 pm Splash test Hello Splash 11 …" at bounding box center [756, 455] width 1497 height 0
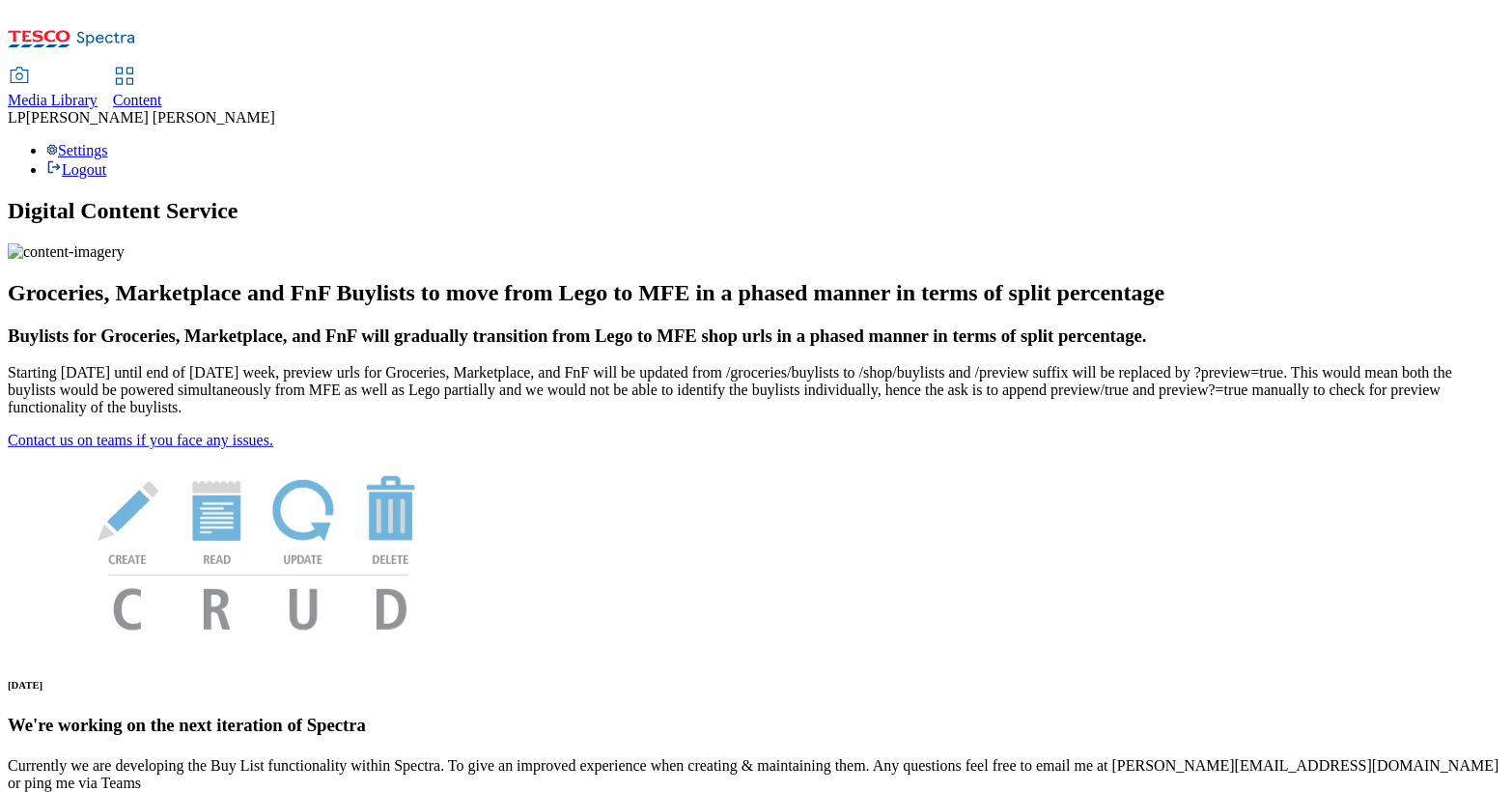
click at [98, 92] on span "Media Library" at bounding box center [52, 100] width 90 height 16
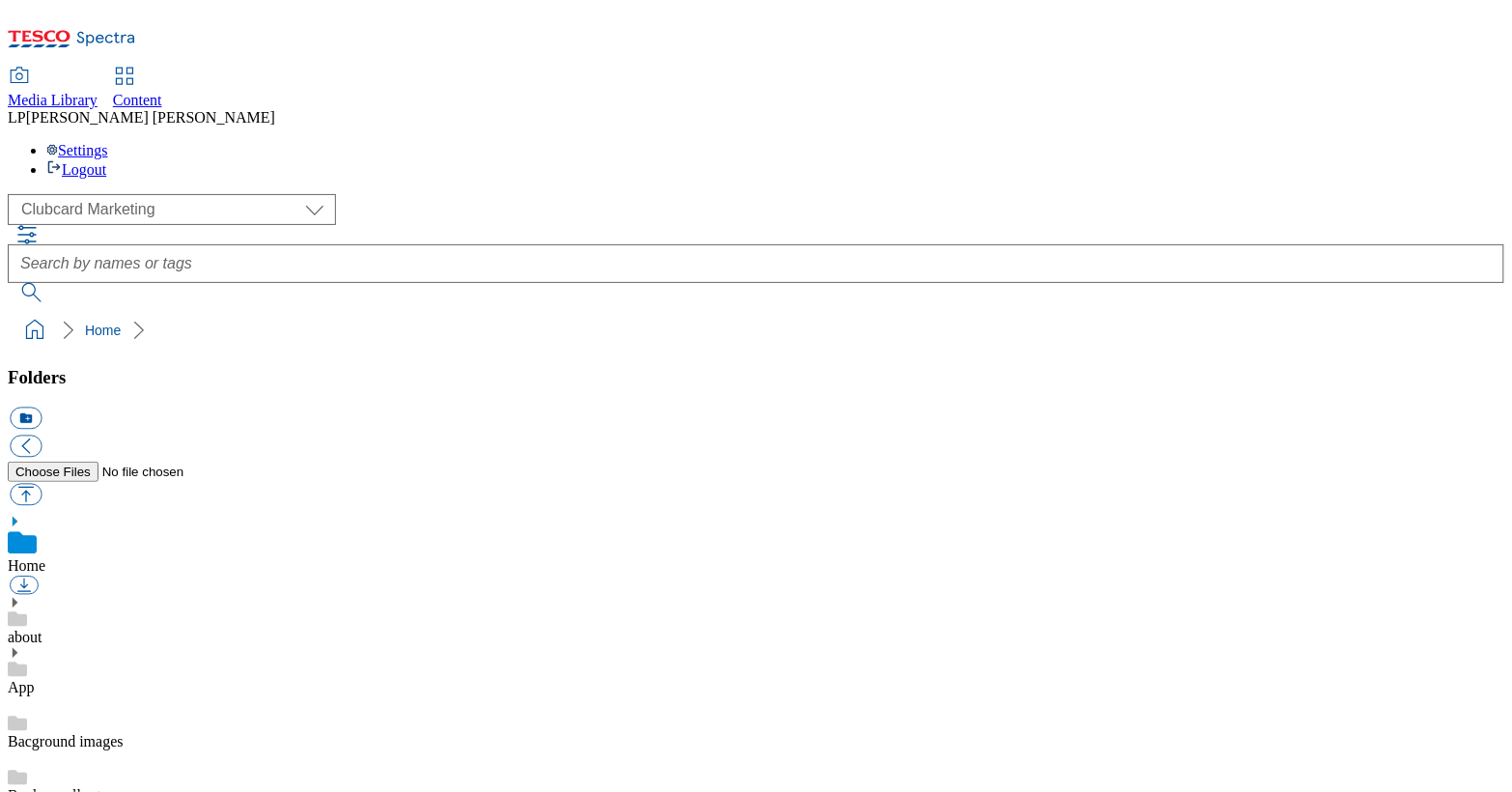
scroll to position [2, 0]
click at [138, 195] on select "Clubcard Marketing Demo Dotcom UK Emails GHS Marketing UK GHS Product UK GHS RO…" at bounding box center [171, 210] width 328 height 31
select select "flare-ghs-roi"
click at [13, 195] on select "Clubcard Marketing Demo Dotcom UK Emails GHS Marketing UK GHS Product UK GHS RO…" at bounding box center [171, 210] width 328 height 31
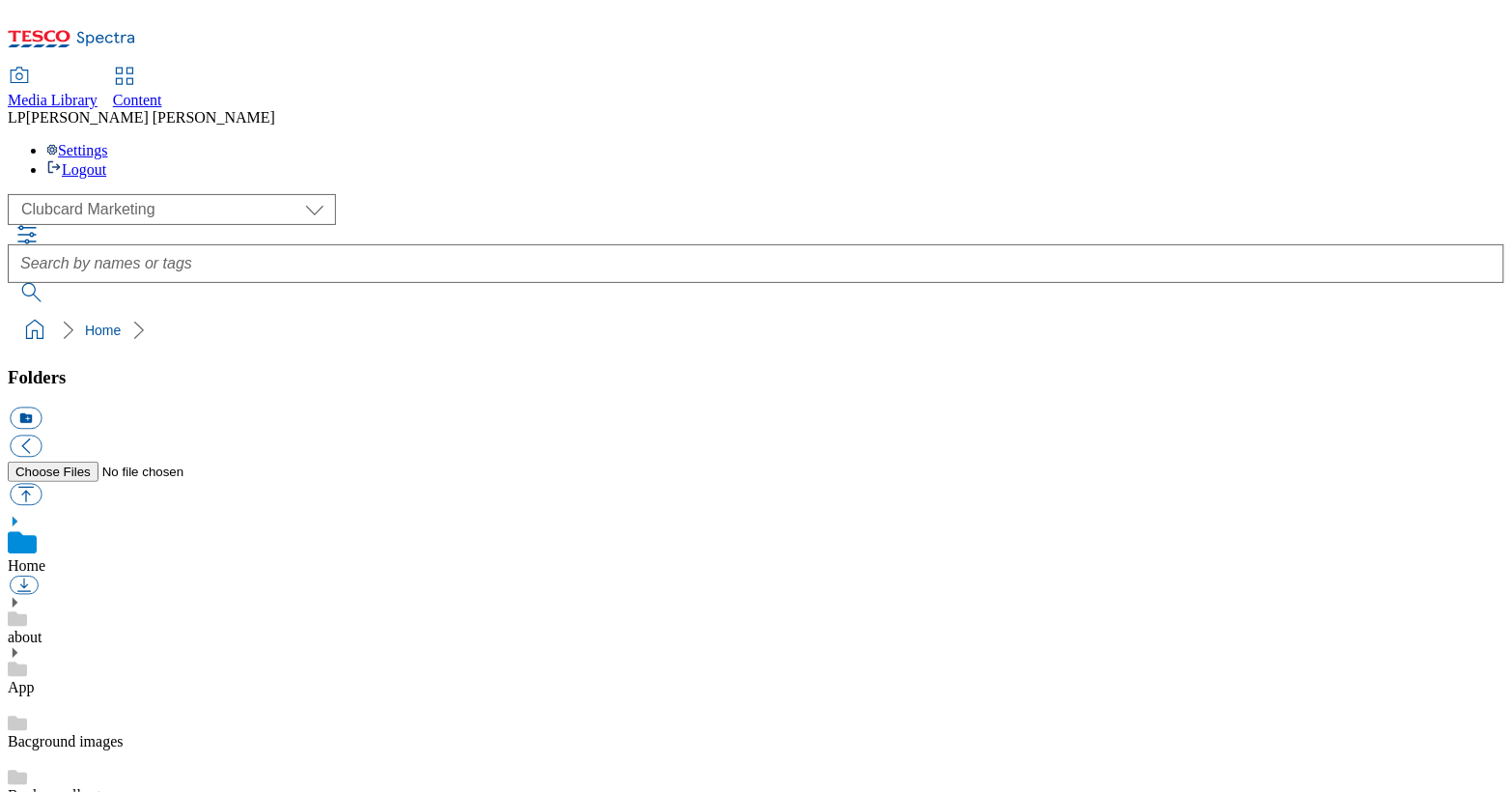
scroll to position [3, 0]
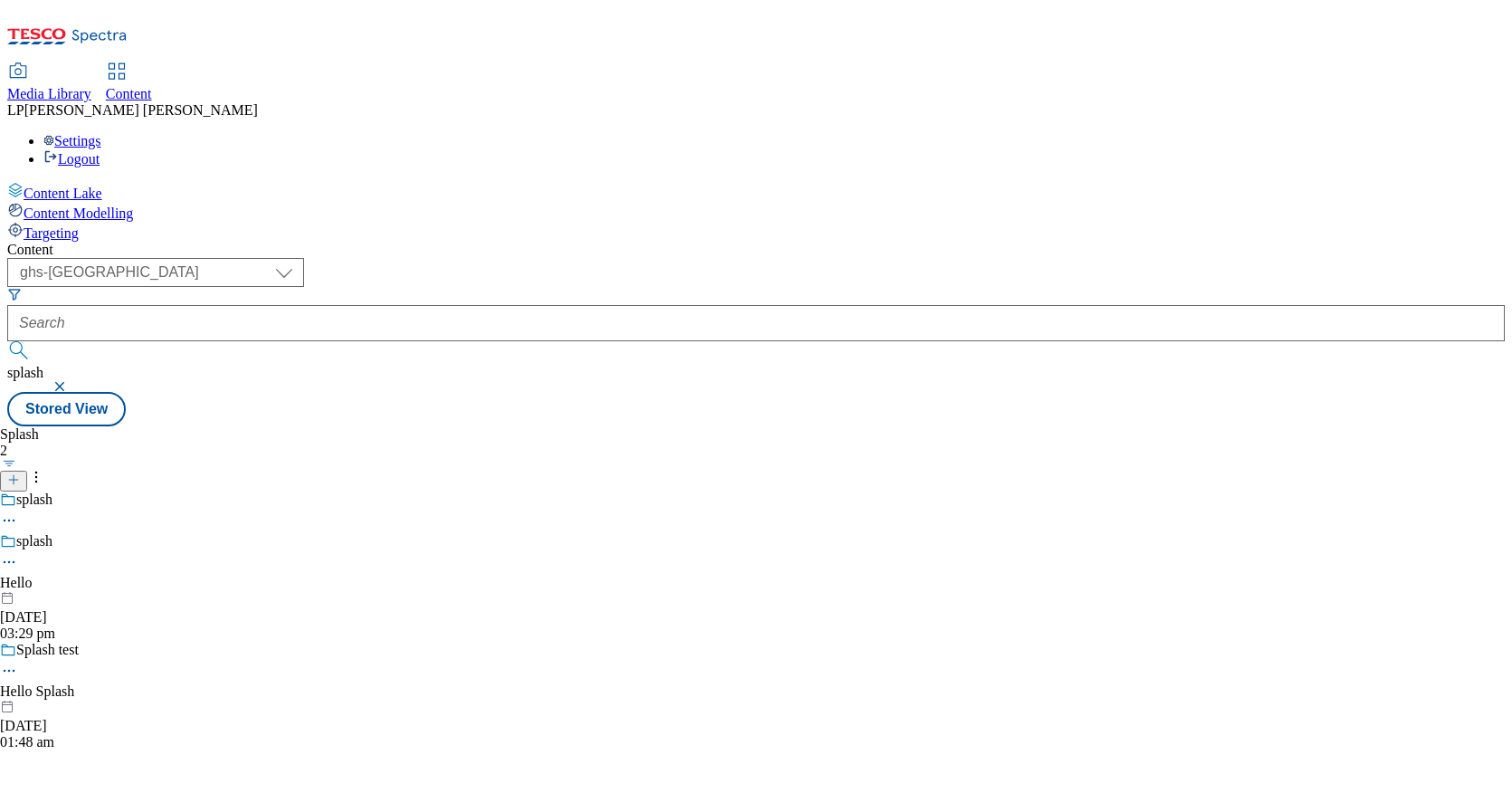
select select "ghs-uk"
click at [92, 86] on span "Media Library" at bounding box center [49, 93] width 84 height 15
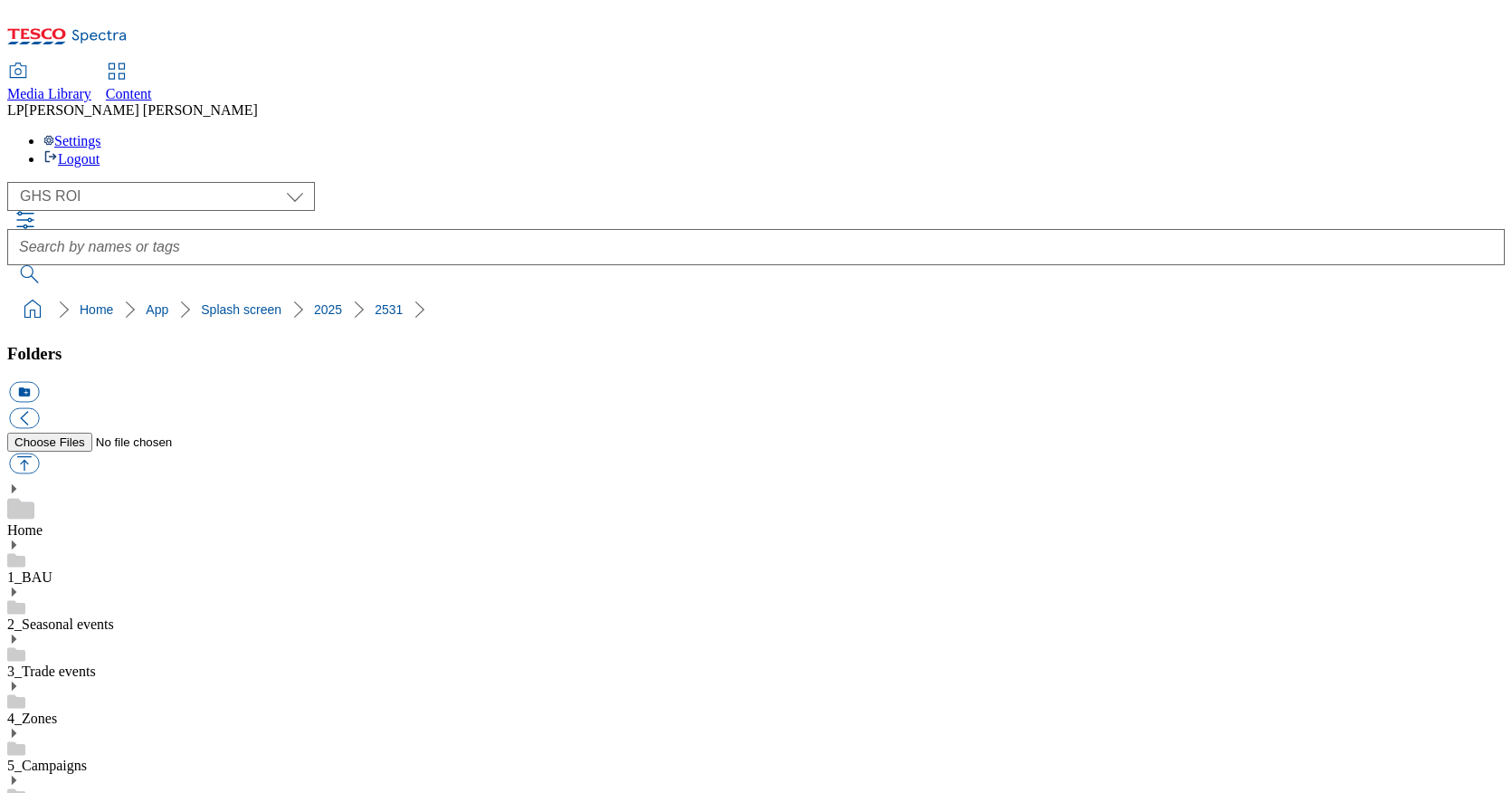
select select "flare-ghs-roi"
click at [152, 86] on span "Content" at bounding box center [129, 93] width 46 height 15
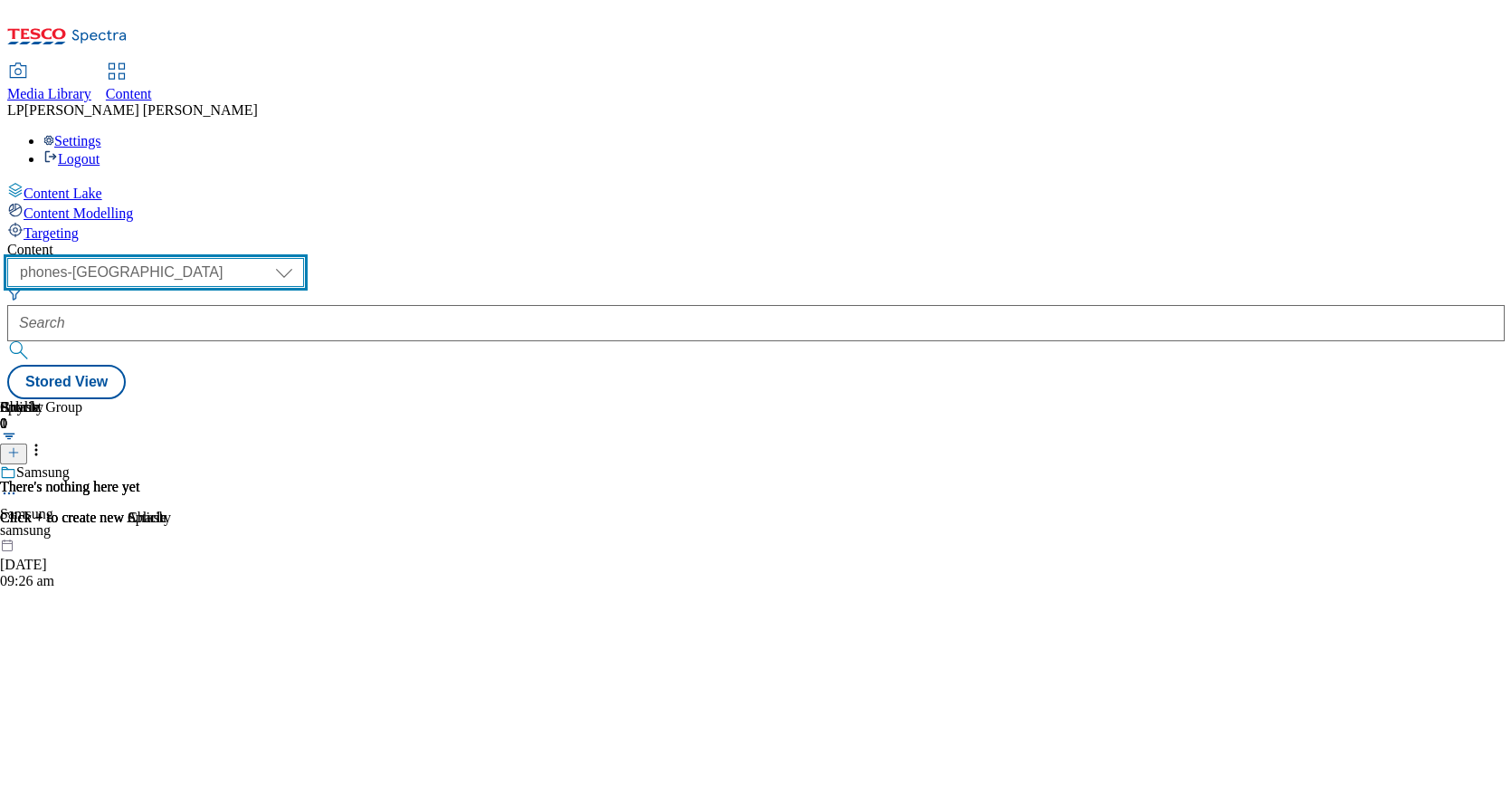
click at [304, 258] on select "dotcom-cz dotcom-hu dotcom-sk fnf-uk ghs-roi ghs-uk group-comms ighs-cz ighs-hu…" at bounding box center [155, 272] width 297 height 29
select select "ghs-uk"
click at [235, 258] on select "dotcom-cz dotcom-hu dotcom-sk fnf-uk ghs-roi ghs-uk group-comms ighs-cz ighs-hu…" at bounding box center [155, 272] width 297 height 29
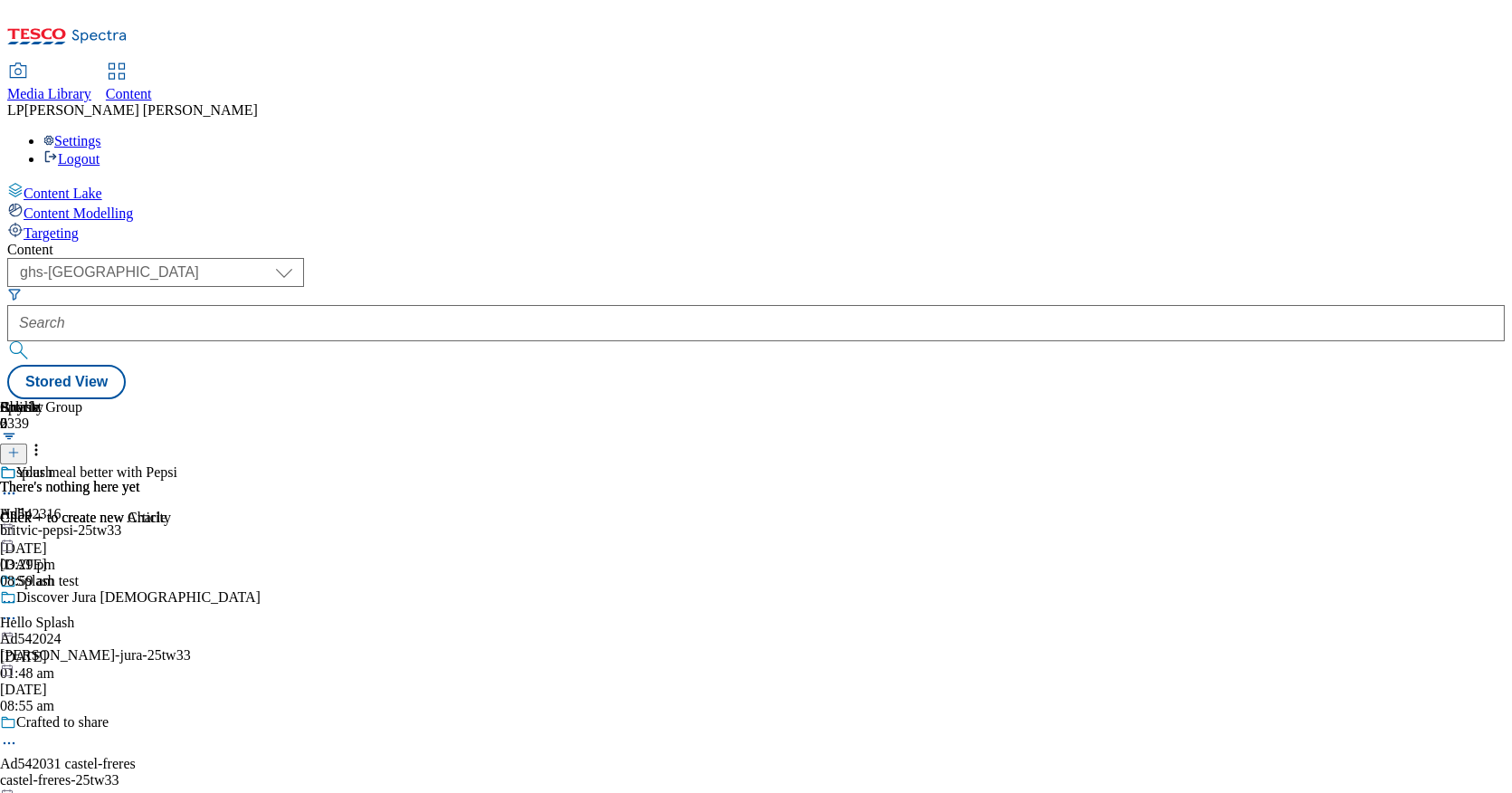
click at [18, 485] on icon at bounding box center [9, 494] width 18 height 18
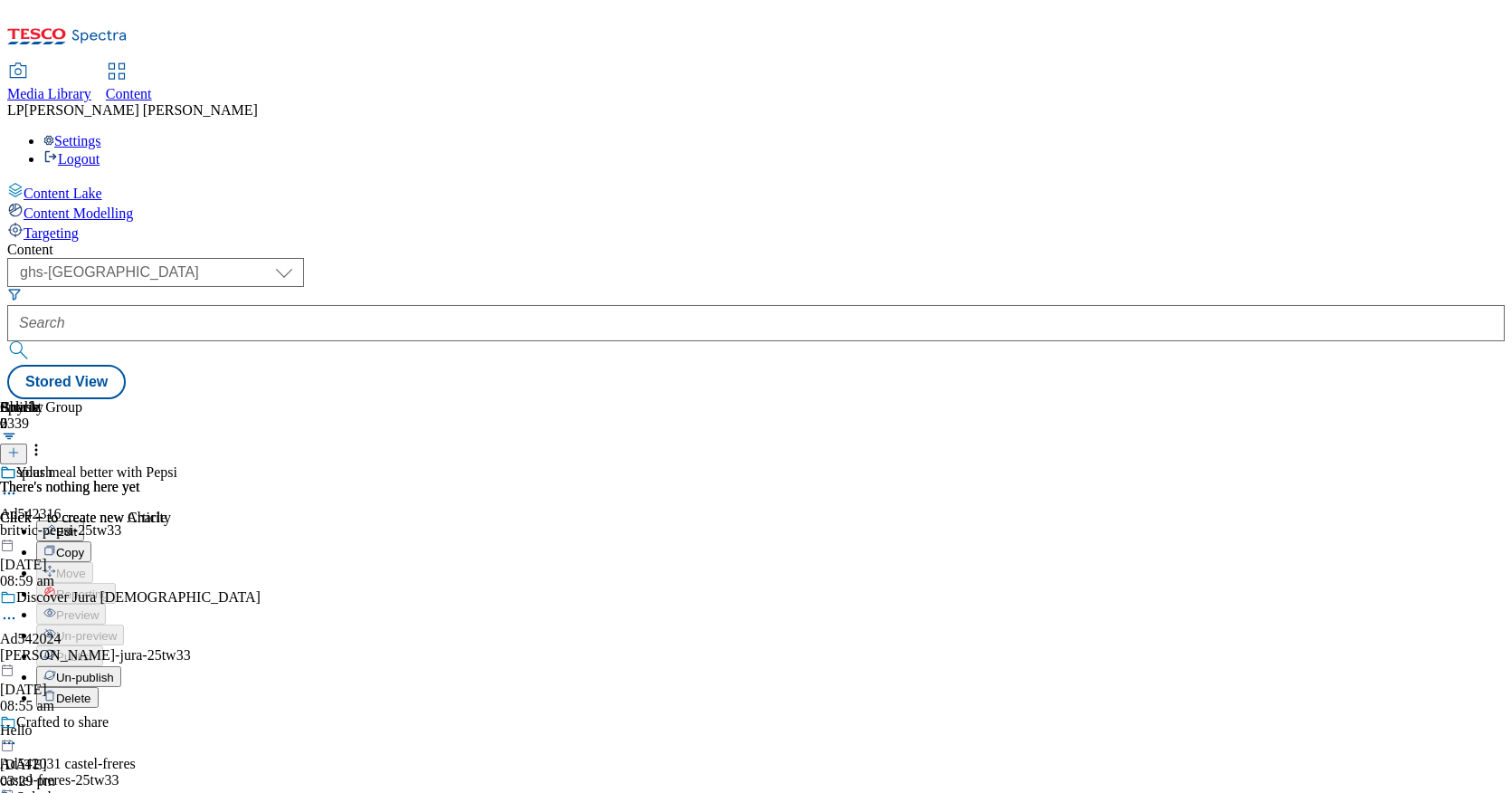
click at [84, 521] on button "Edit" at bounding box center [60, 531] width 48 height 21
select select "Spring"
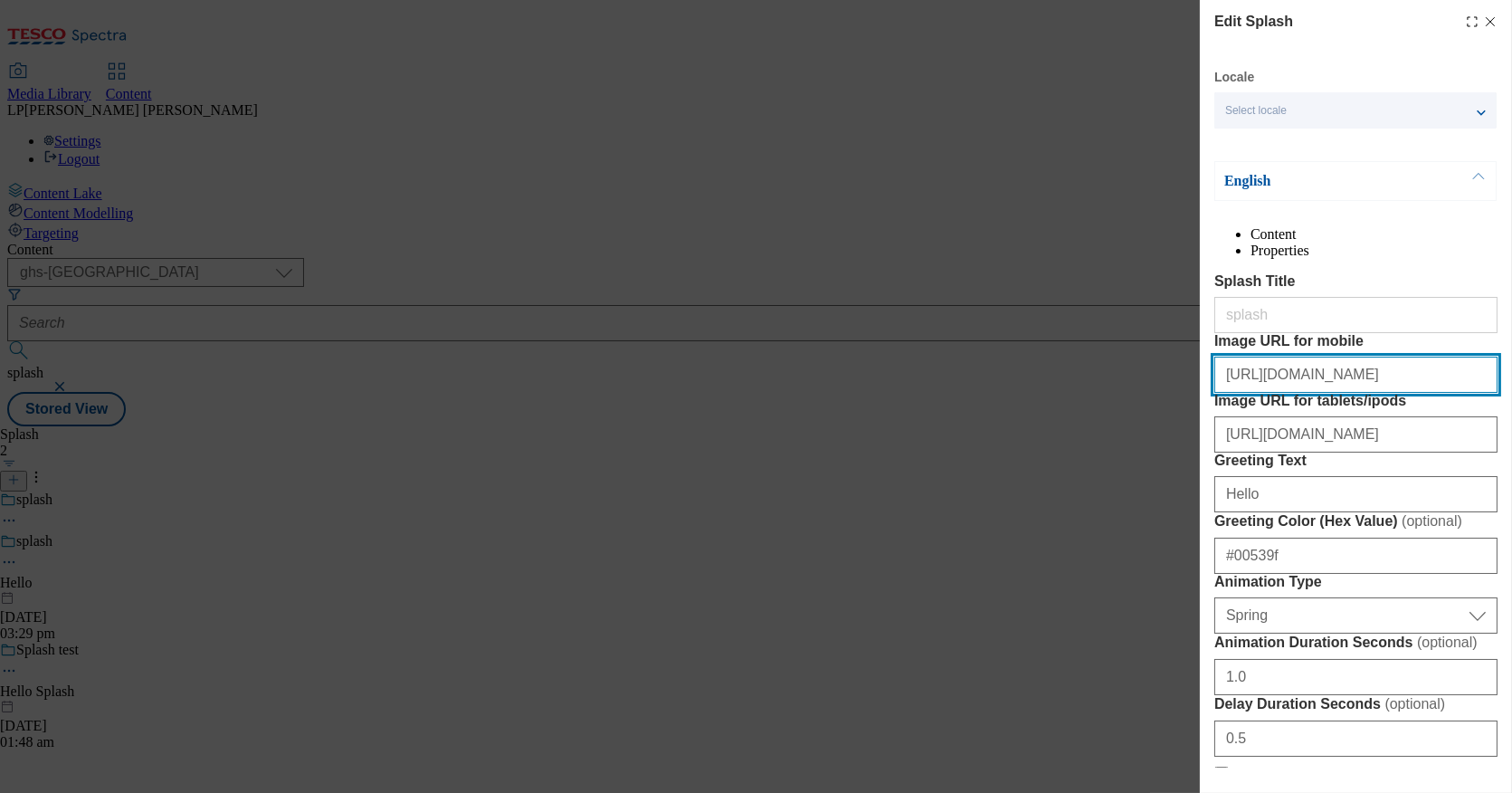
click at [1291, 393] on input "https://digitalcontent.api.tesco.com/v2/media/ghs-roi/ac0b0e3e-6be5-48c9-899f-8…" at bounding box center [1356, 375] width 283 height 36
click at [1299, 393] on input "https://digitalcontent.api.tesco.com/v2/media/ghs-roi/ac0b0e3e-6be5-48c9-899f-8…" at bounding box center [1356, 375] width 283 height 36
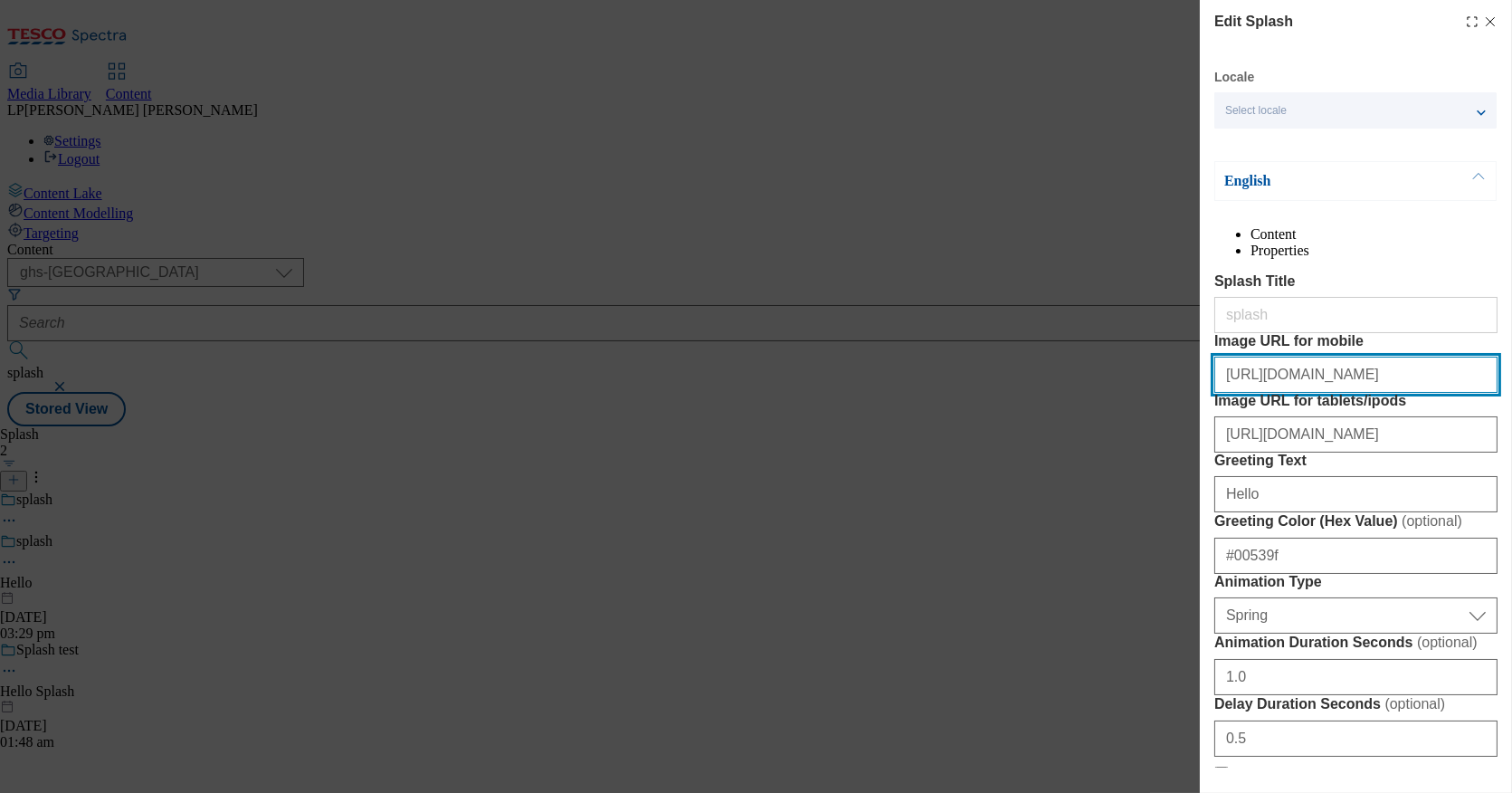
paste input "mktg/7ff109c8-598a-4639-8f3e-380f295cc987/Splash-960x1440-App-Mobile-Cherrie"
type input "https://digitalcontent.api.tesco.com/v2/media/ghs-mktg/7ff109c8-598a-4639-8f3e-…"
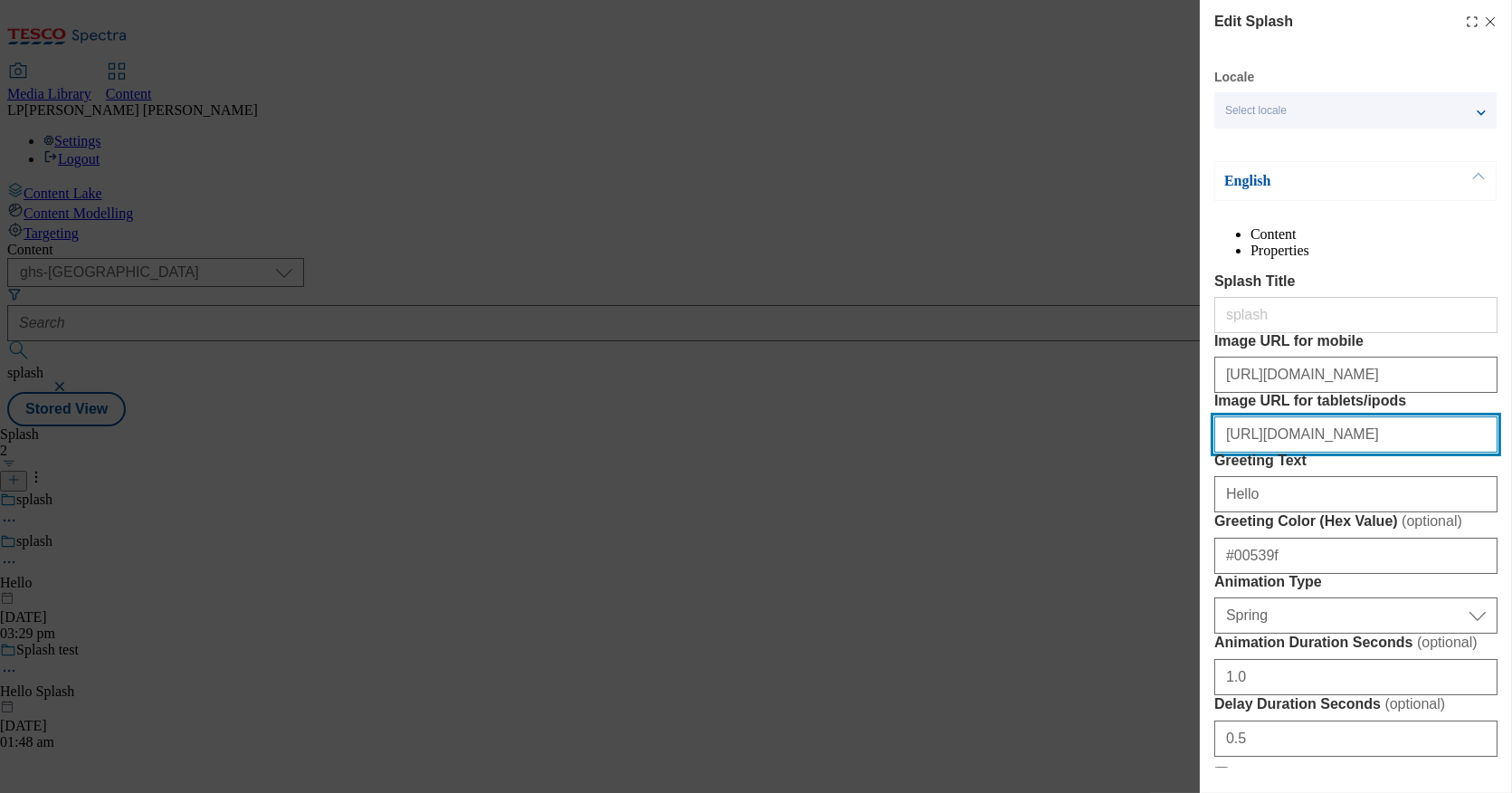
click at [1328, 453] on input "https://digitalcontent.api.tesco.com/v2/media/ghs-roi/6c901410-d2d3-4709-b717-d…" at bounding box center [1356, 435] width 283 height 36
paste input "mktg/32fb82c7-9c9e-4ef4-9ef9-39a5511a6d1b/Splash-1280x1280-App-Tablet-Cherries"
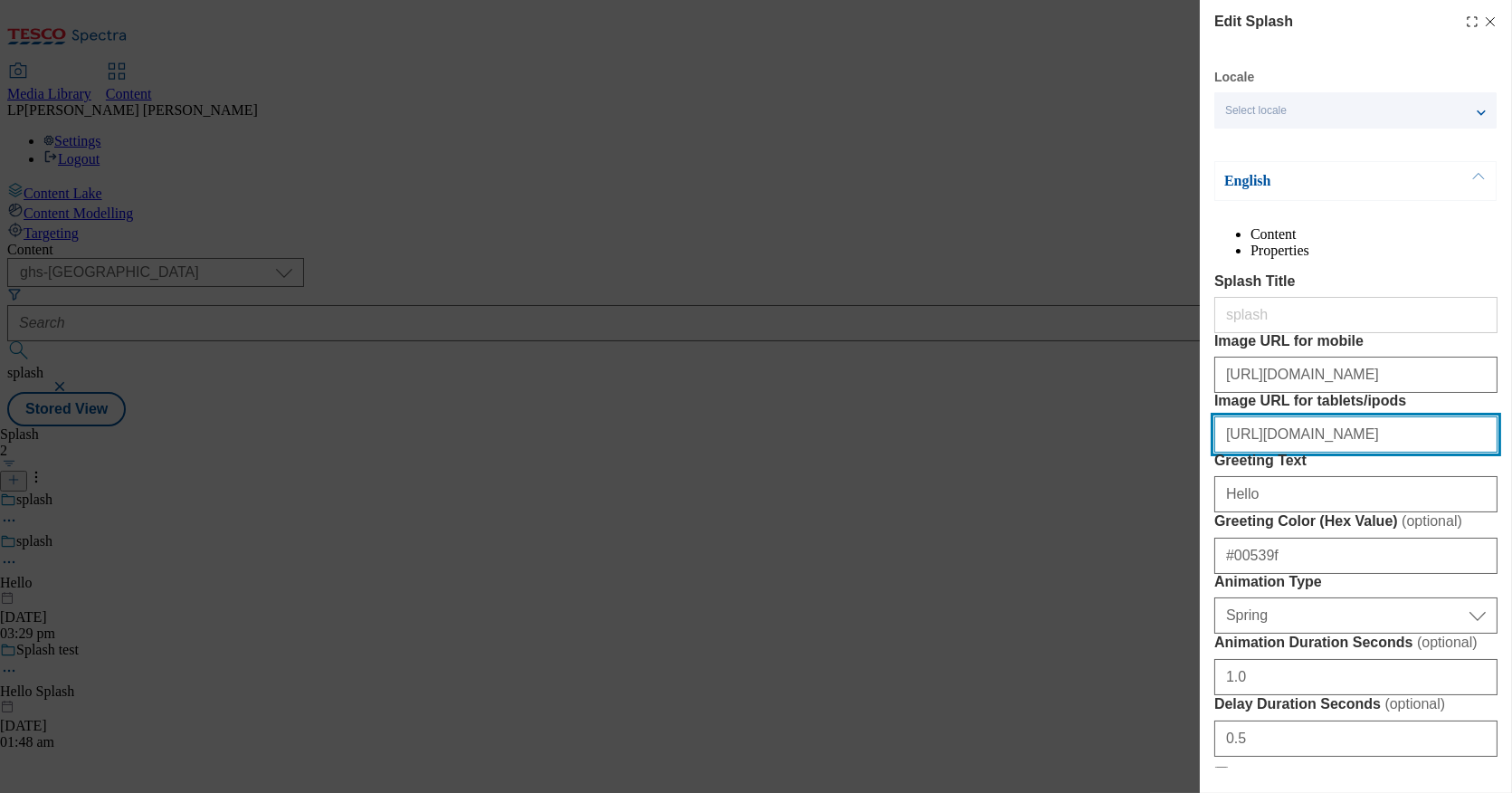
scroll to position [0, 456]
click at [1378, 453] on input "https://digitalcontent.api.tesco.com/v2/media/ghs-mktg/32fb82c7-9c9e-4ef4-9ef9-…" at bounding box center [1356, 435] width 283 height 36
type input "https://digitalcontent.api.tesco.com/v2/media/ghs-mktg/32fb82c7-9c9e-4ef4-9ef9-…"
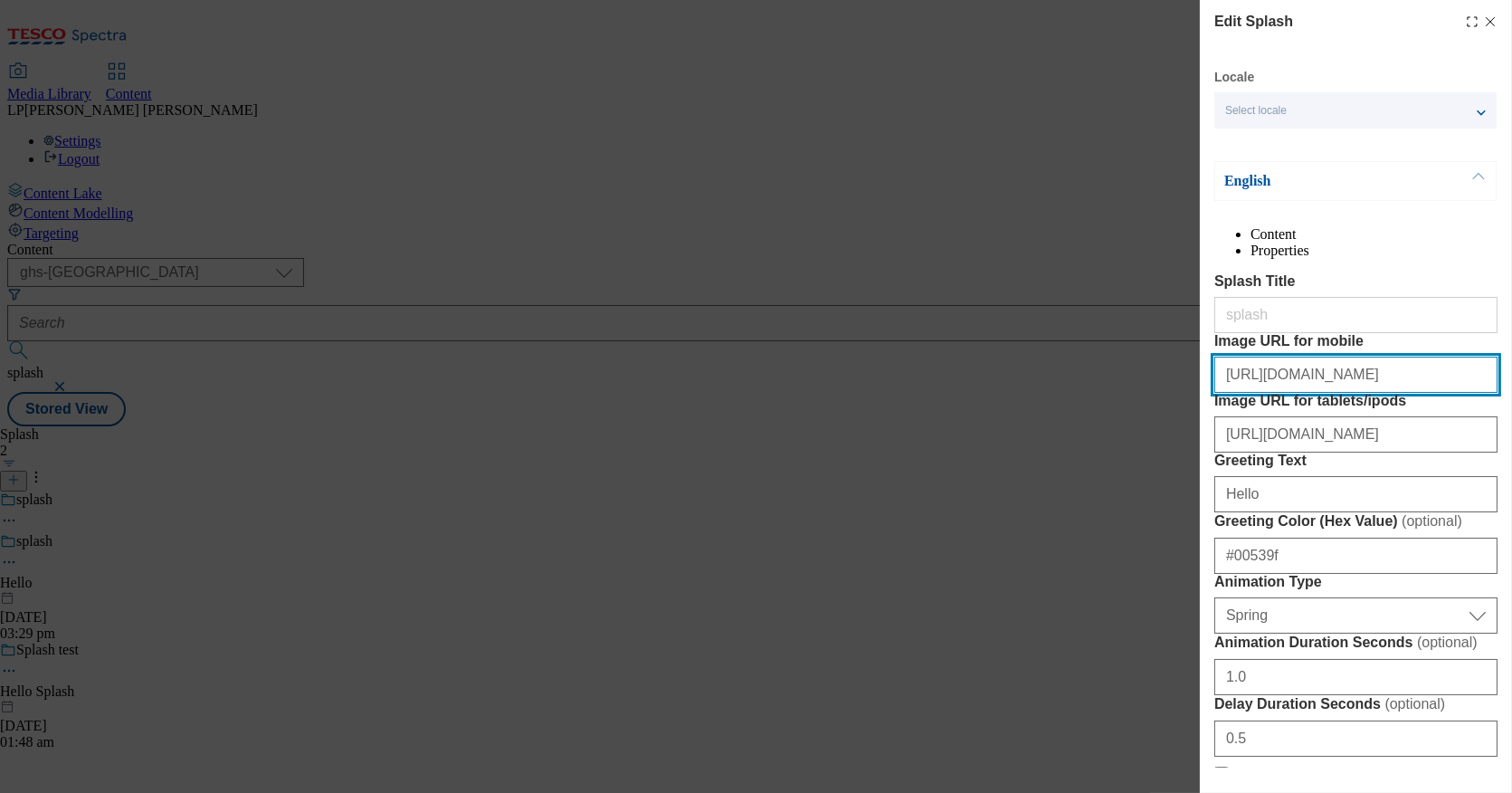
click at [1443, 393] on input "https://digitalcontent.api.tesco.com/v2/media/ghs-mktg/7ff109c8-598a-4639-8f3e-…" at bounding box center [1356, 375] width 283 height 36
drag, startPoint x: 1380, startPoint y: 439, endPoint x: 1511, endPoint y: 438, distance: 131.0
click at [1511, 438] on div "Edit Splash Locale Select locale English Welsh English Content Properties Splas…" at bounding box center [1356, 384] width 312 height 768
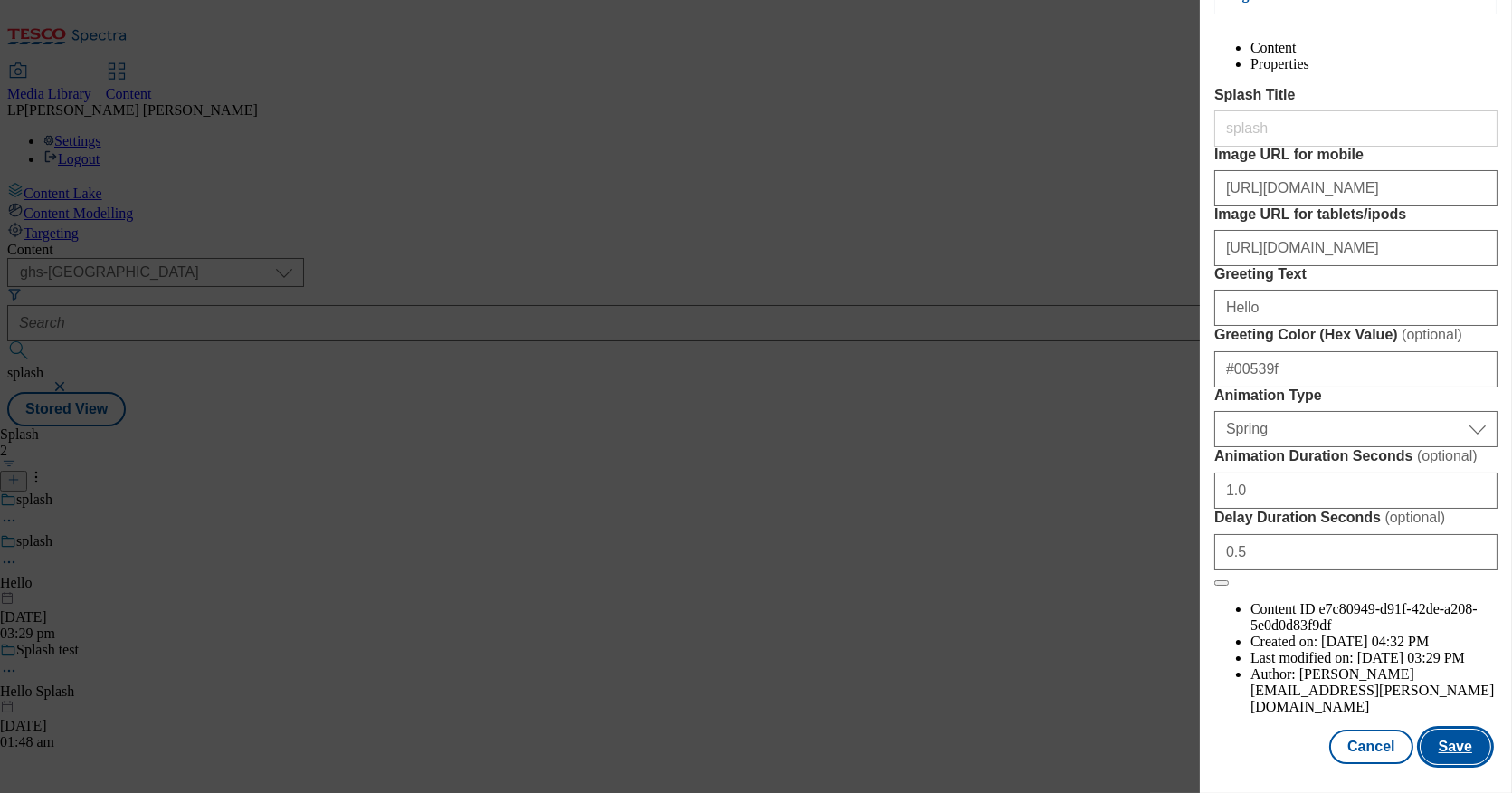
click at [1455, 749] on button "Save" at bounding box center [1455, 747] width 70 height 34
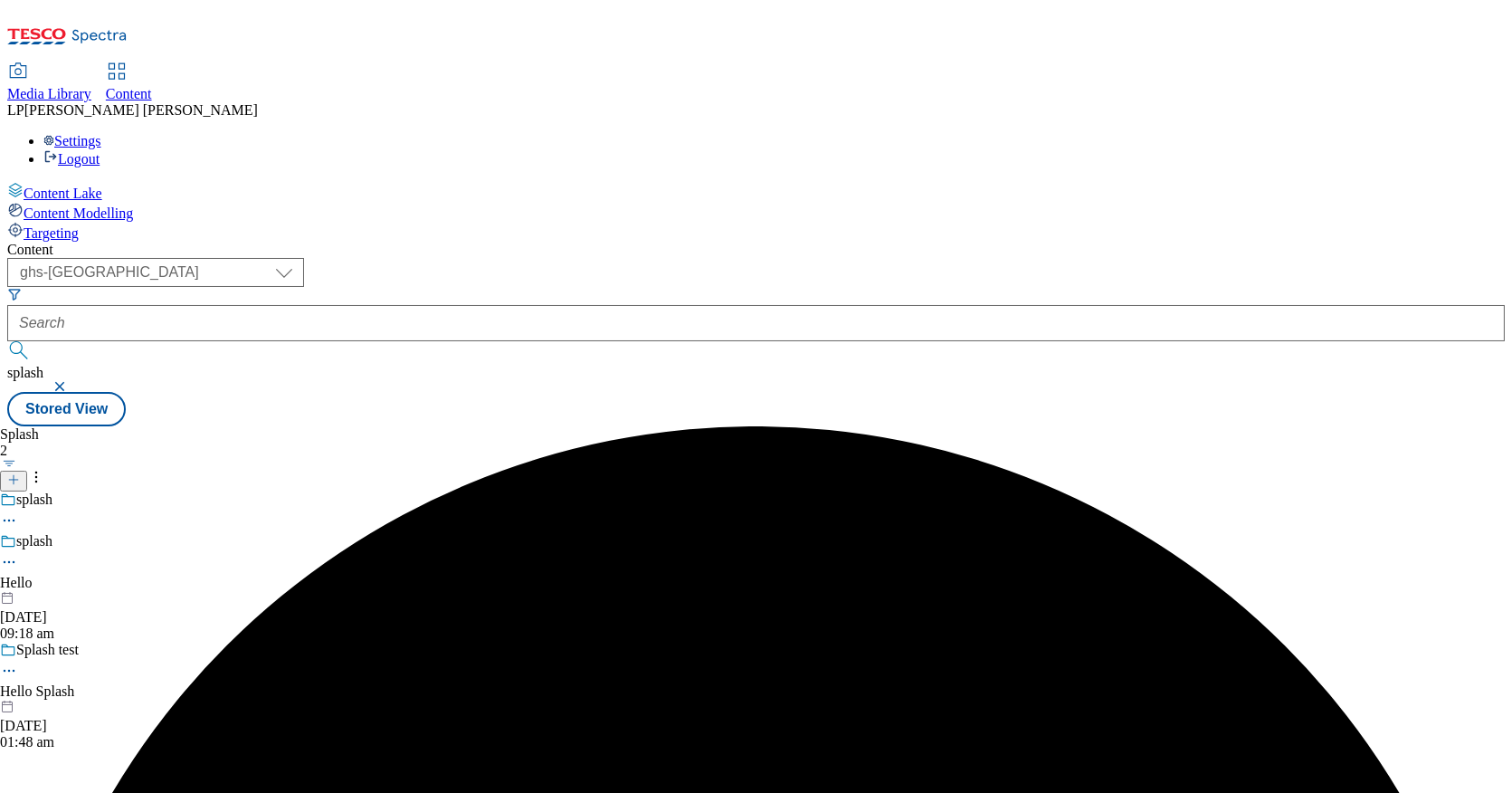
click at [18, 553] on icon at bounding box center [9, 563] width 18 height 18
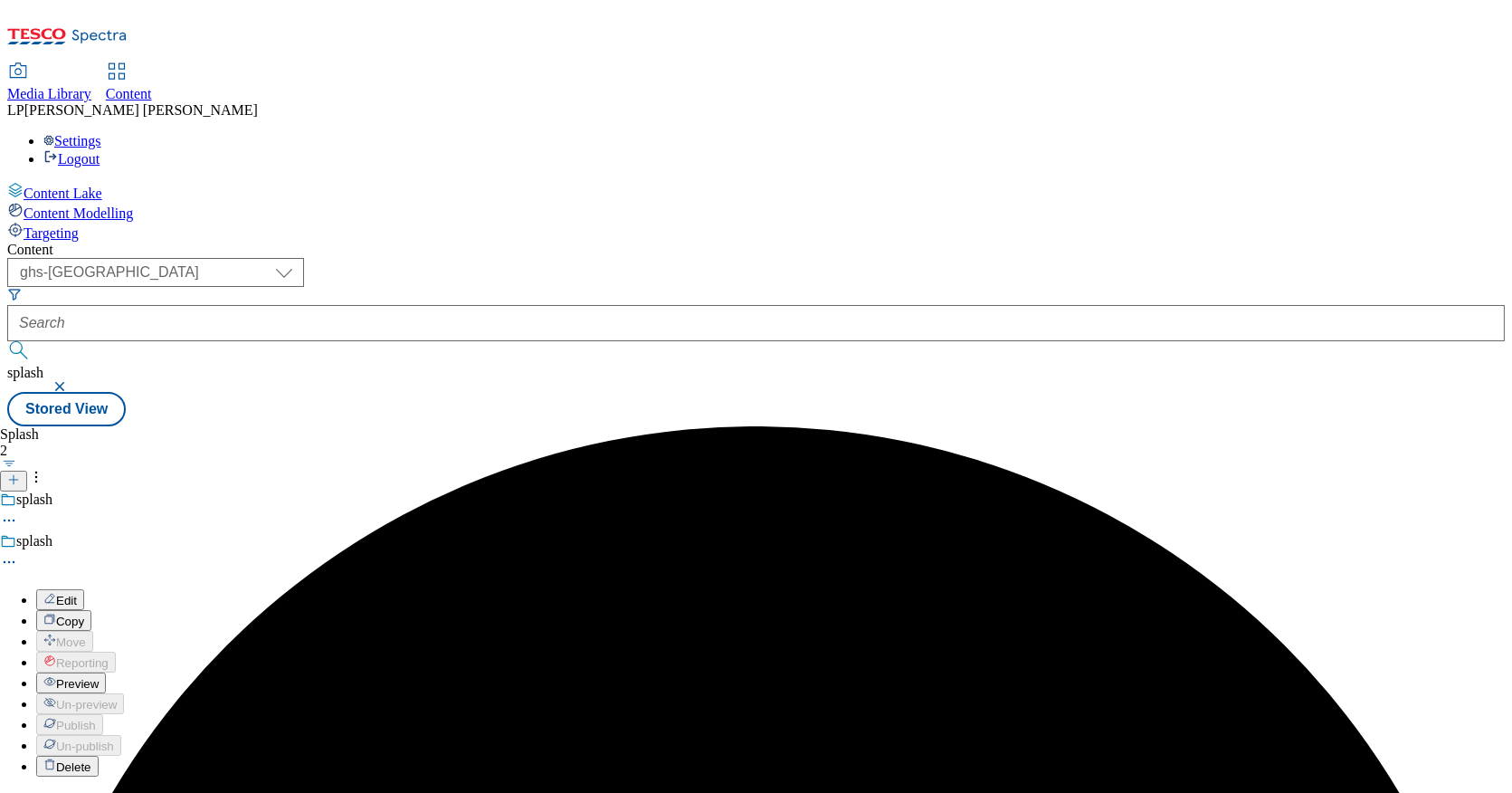
click at [99, 677] on span "Preview" at bounding box center [77, 683] width 43 height 14
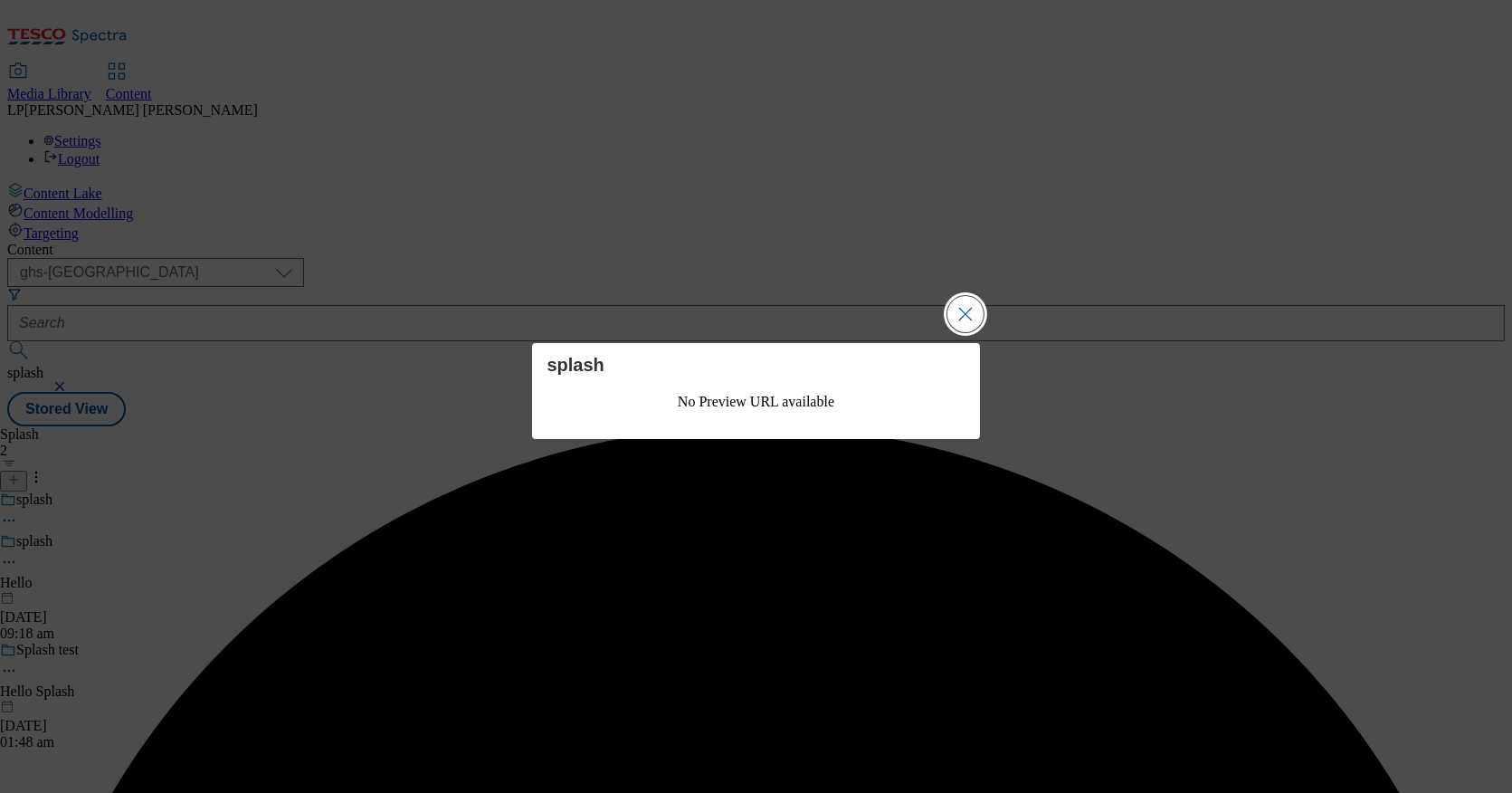
click at [968, 311] on button "Close Modal" at bounding box center [966, 314] width 36 height 36
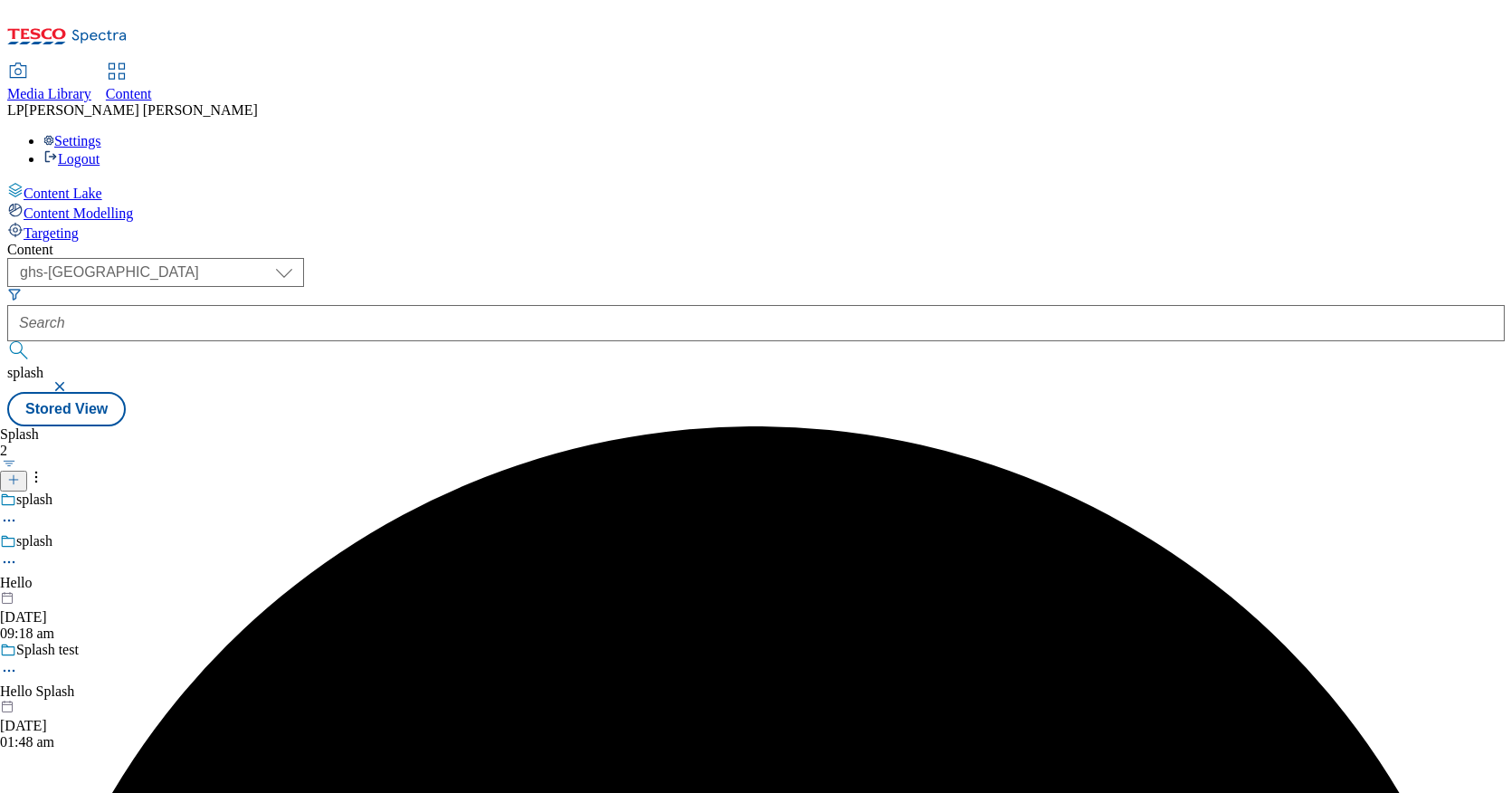
click at [18, 553] on icon at bounding box center [9, 563] width 18 height 18
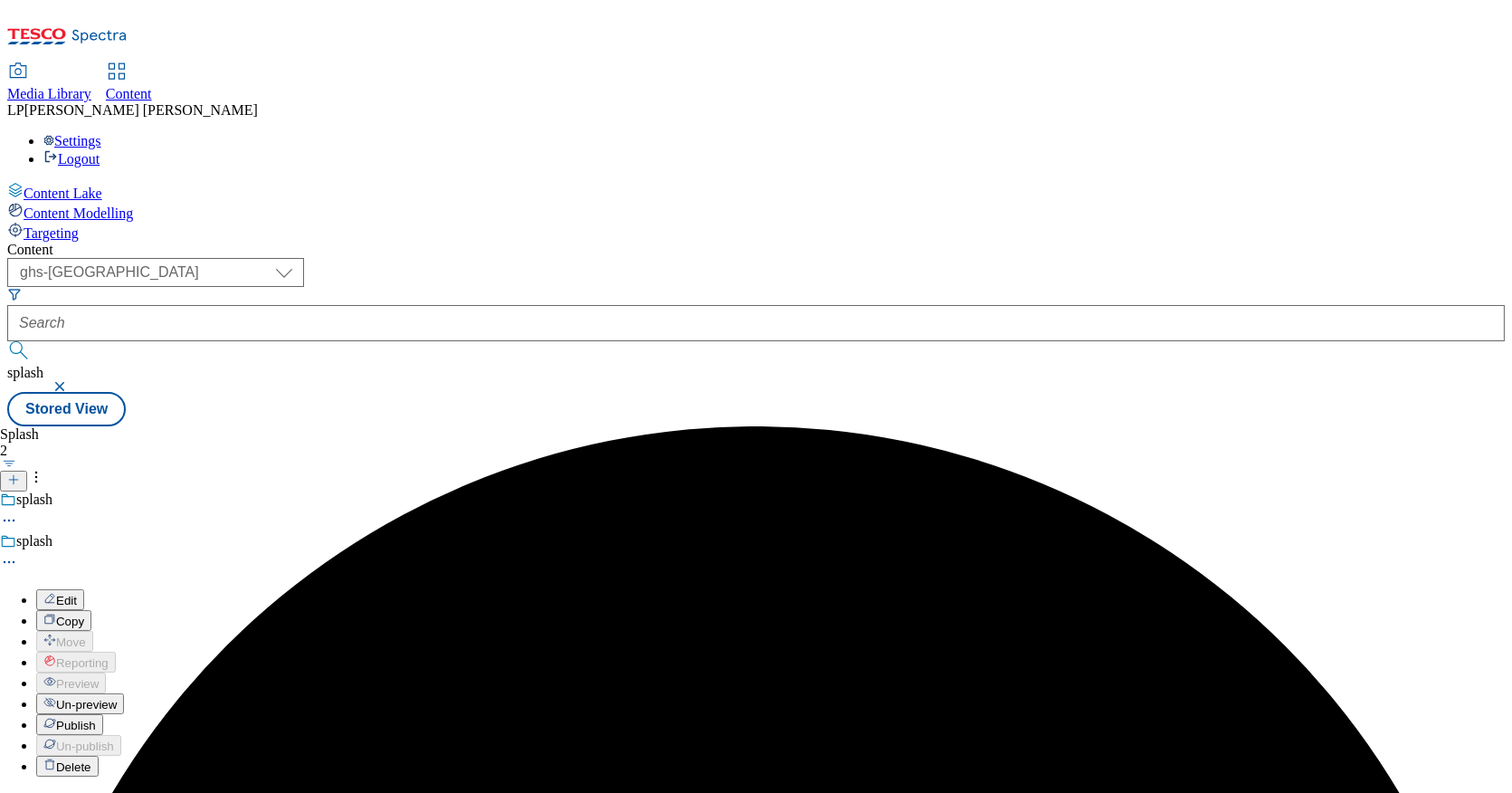
click at [96, 719] on span "Publish" at bounding box center [76, 725] width 40 height 14
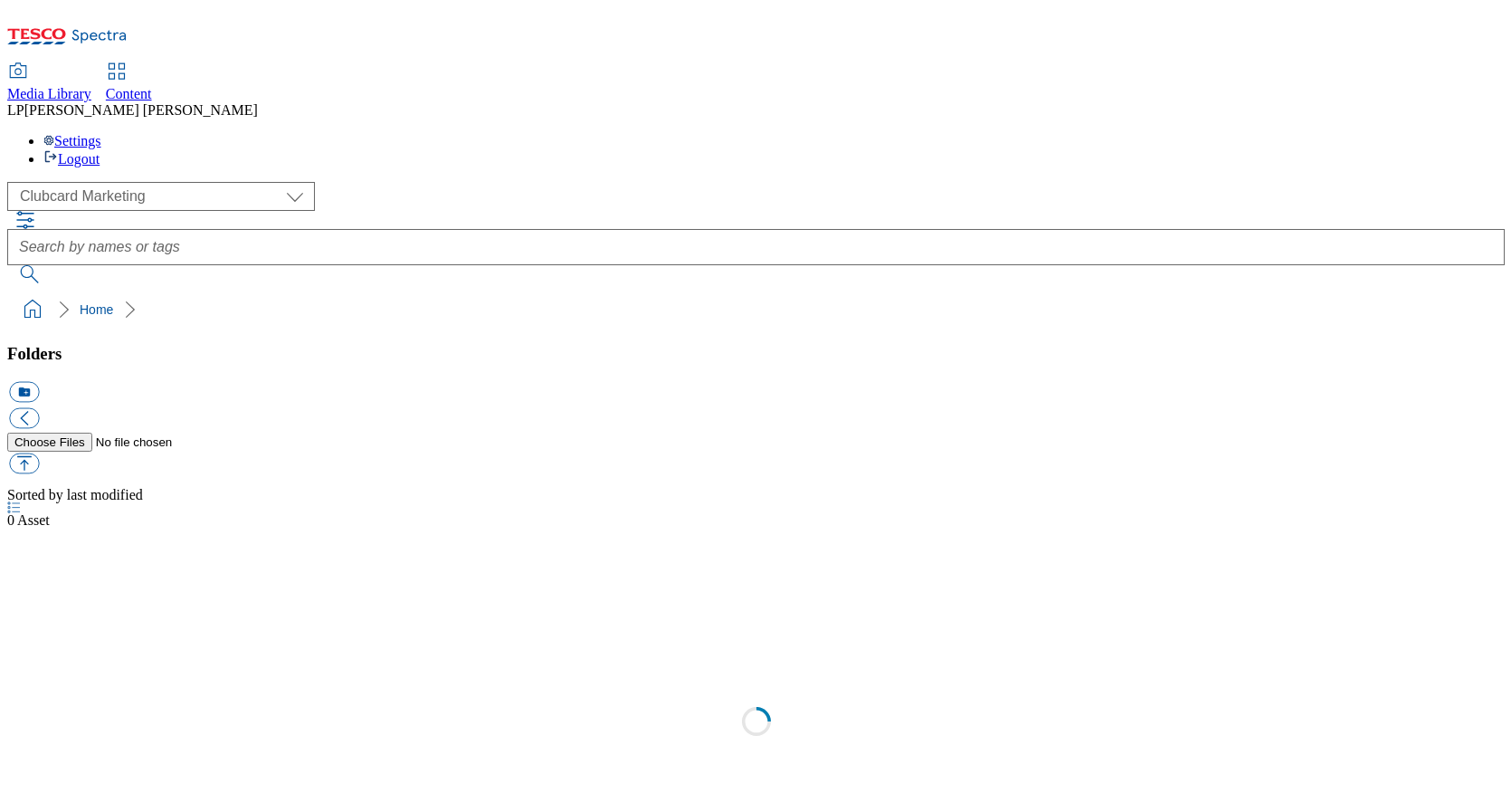
scroll to position [1, 0]
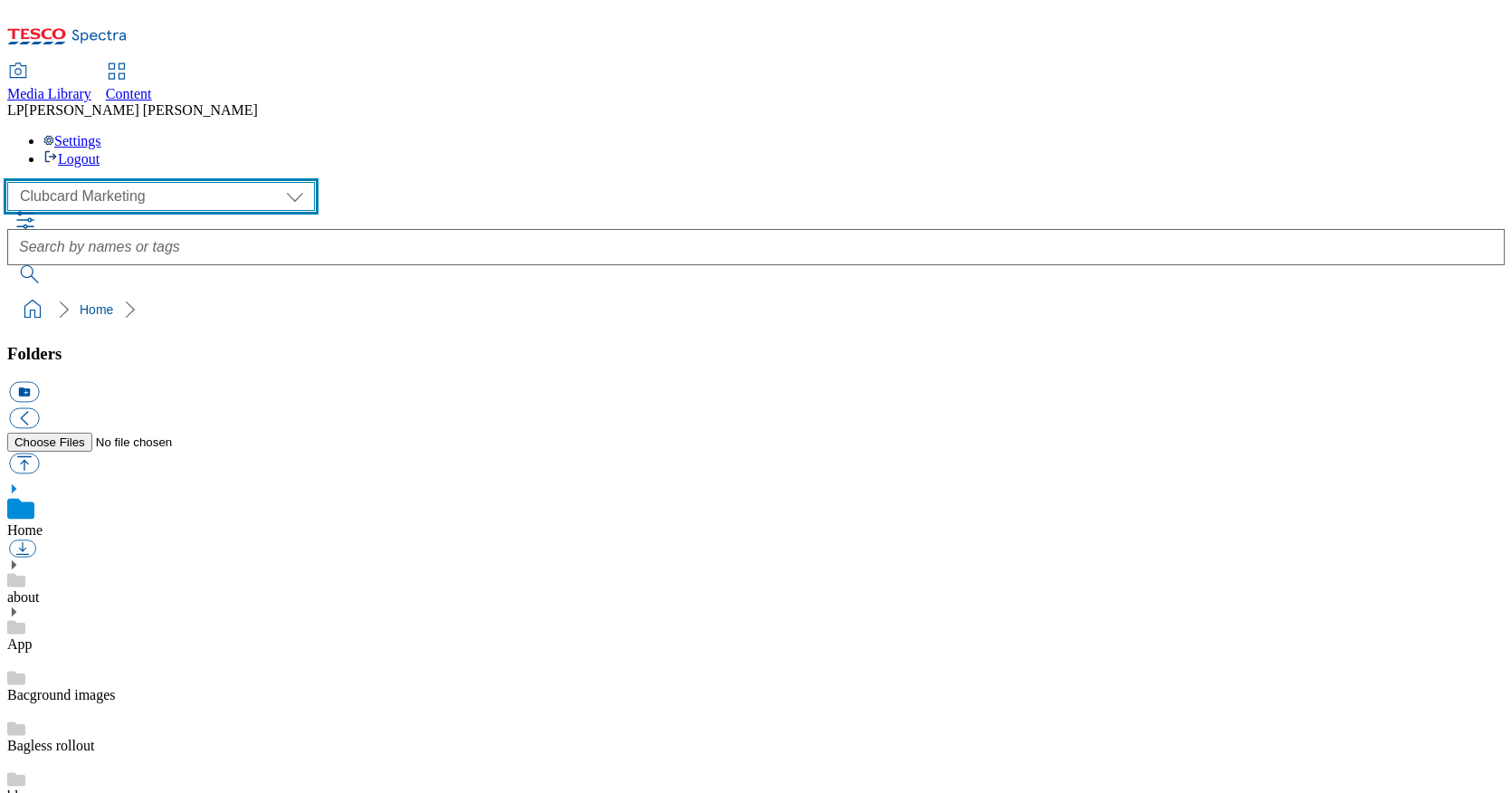
click at [137, 182] on select "Clubcard Marketing Demo Dotcom [GEOGRAPHIC_DATA] Emails GHS Marketing UK GHS Pr…" at bounding box center [161, 197] width 307 height 29
click at [12, 182] on select "Clubcard Marketing Demo Dotcom [GEOGRAPHIC_DATA] Emails GHS Marketing UK GHS Pr…" at bounding box center [161, 197] width 307 height 29
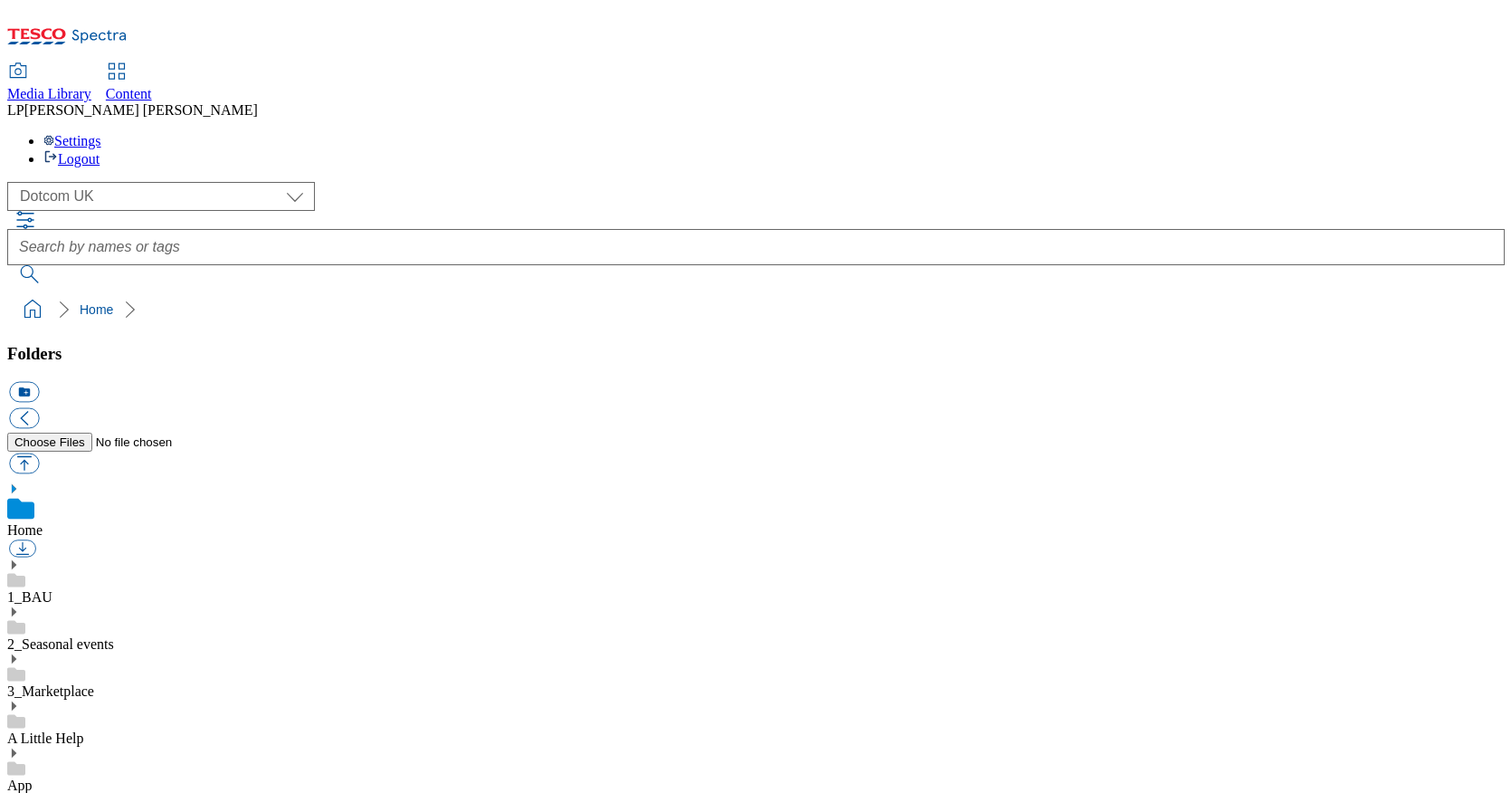
click at [20, 747] on icon at bounding box center [14, 753] width 13 height 13
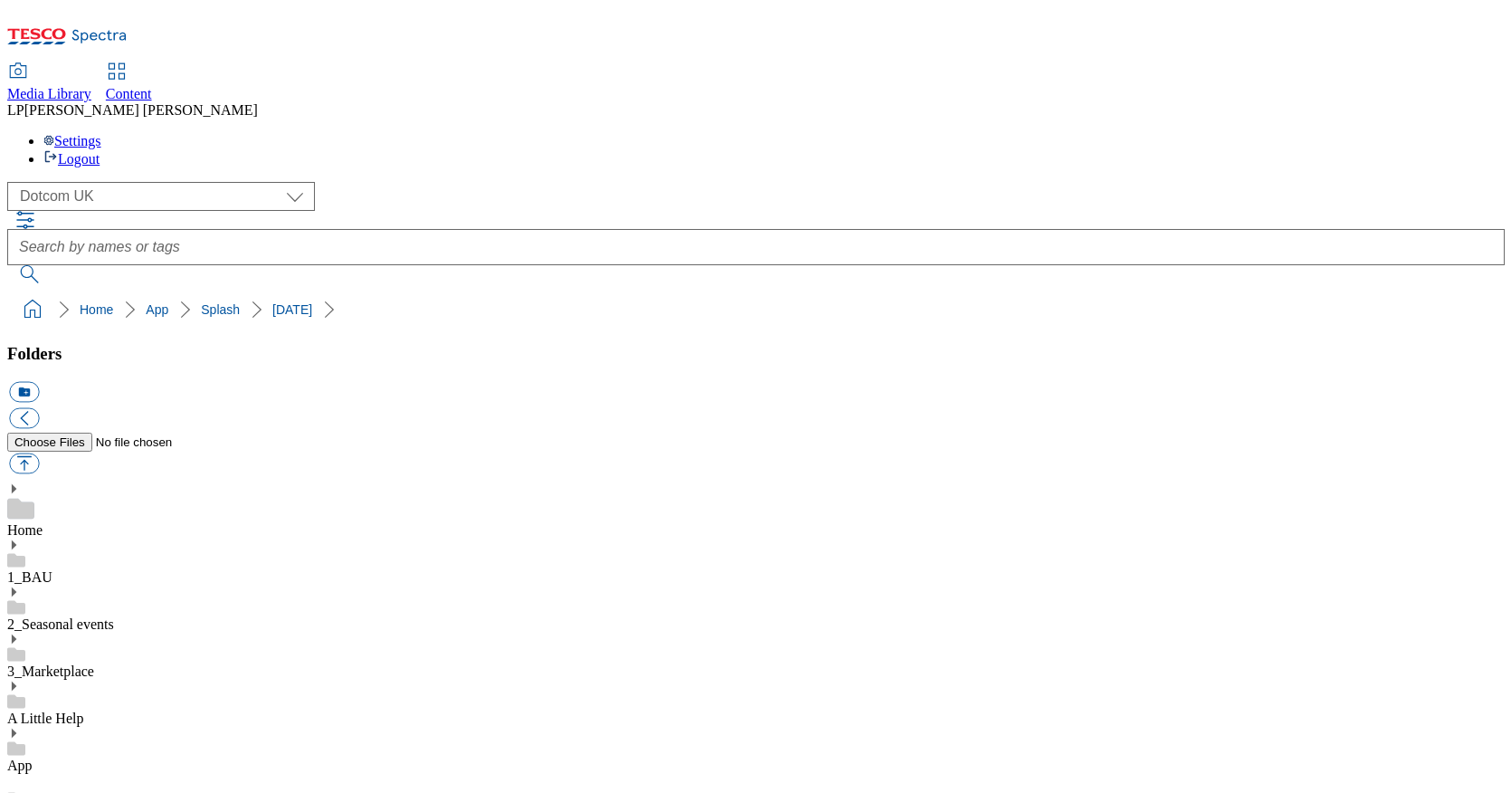
click at [85, 182] on select "Clubcard Marketing Demo Dotcom [GEOGRAPHIC_DATA] Emails GHS Marketing UK GHS Pr…" at bounding box center [161, 197] width 307 height 29
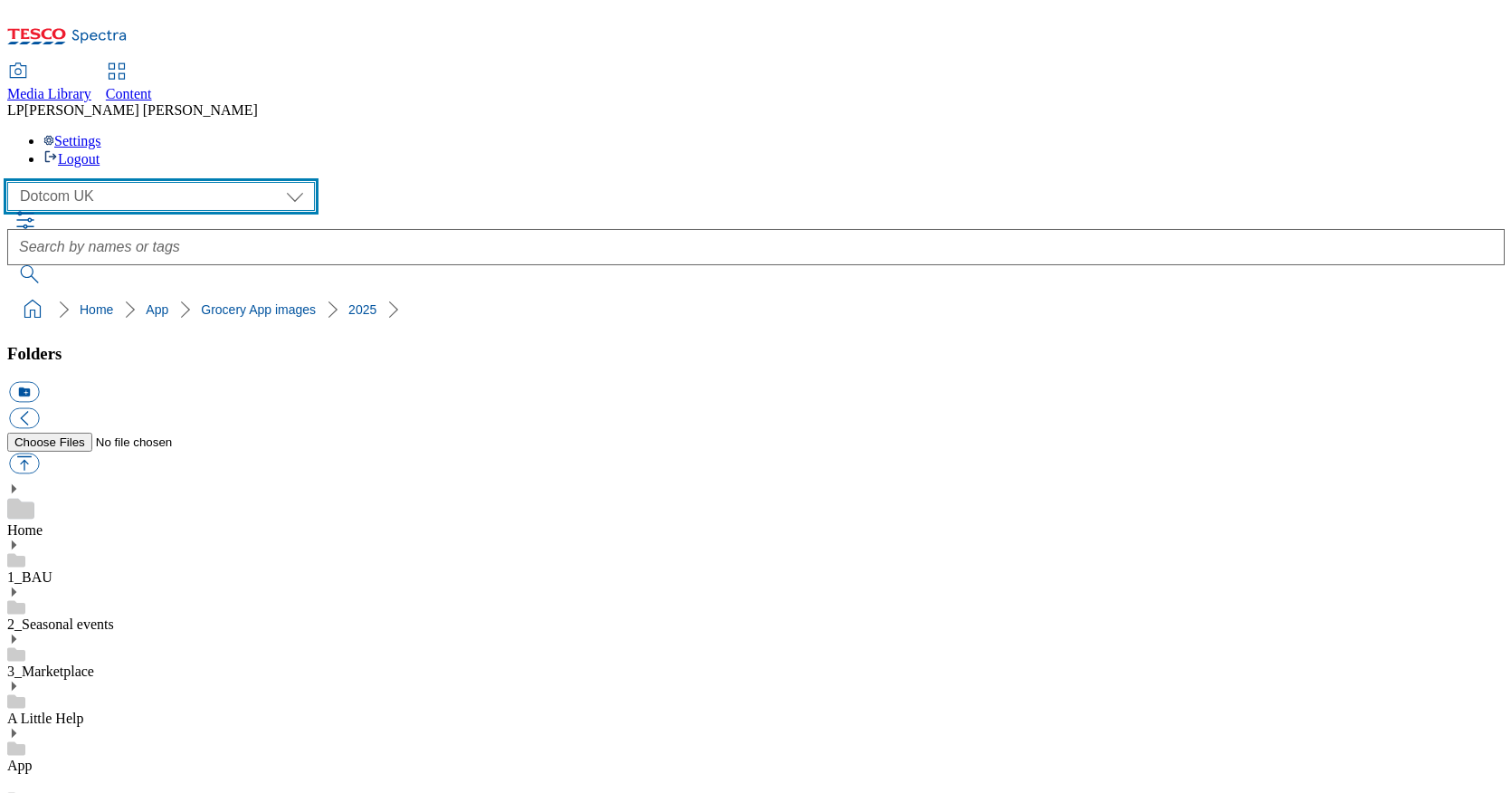
select select "flare-ghs-mktg"
click at [12, 182] on select "Clubcard Marketing Demo Dotcom [GEOGRAPHIC_DATA] Emails GHS Marketing UK GHS Pr…" at bounding box center [161, 197] width 307 height 29
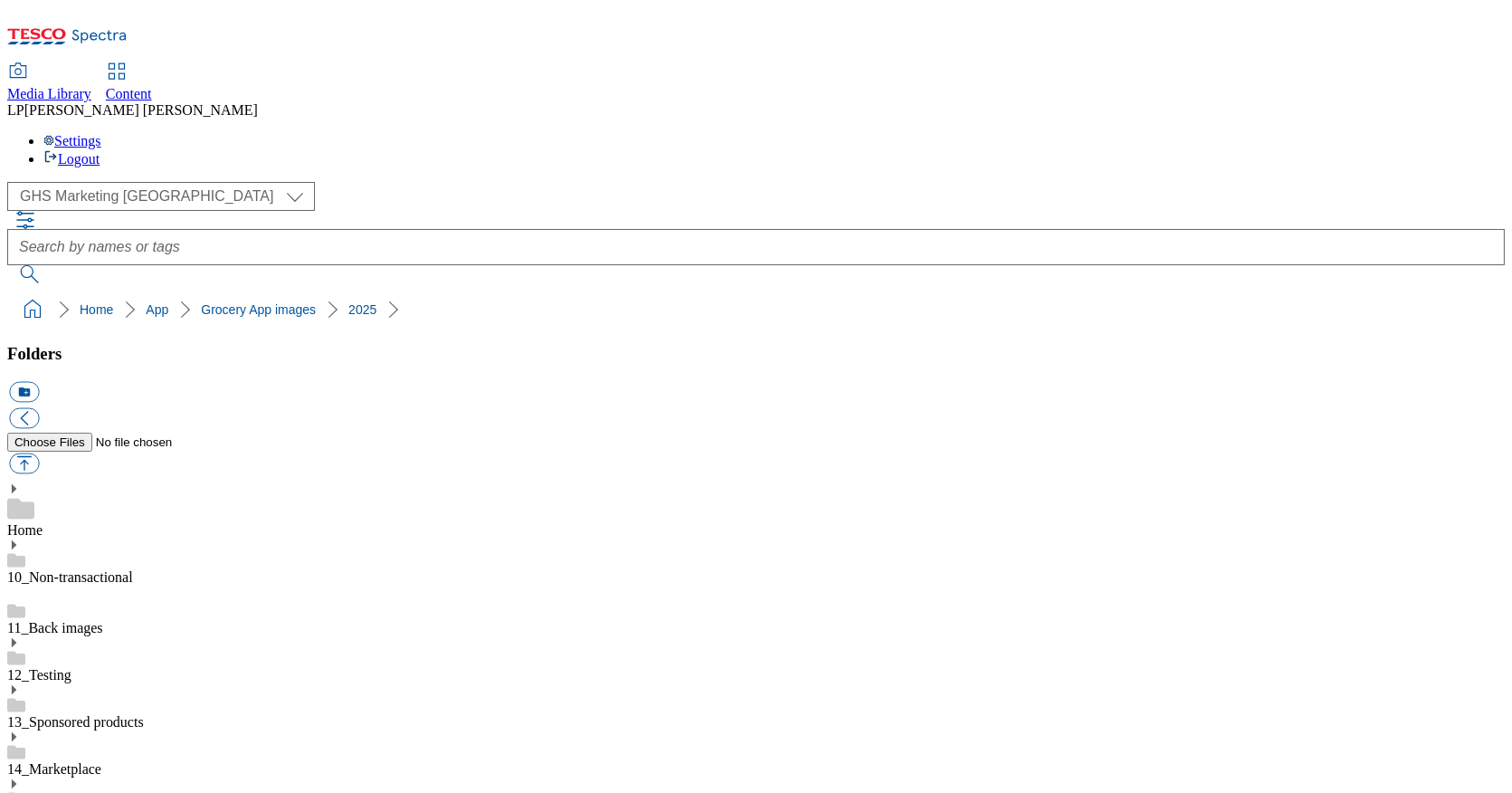
scroll to position [636, 0]
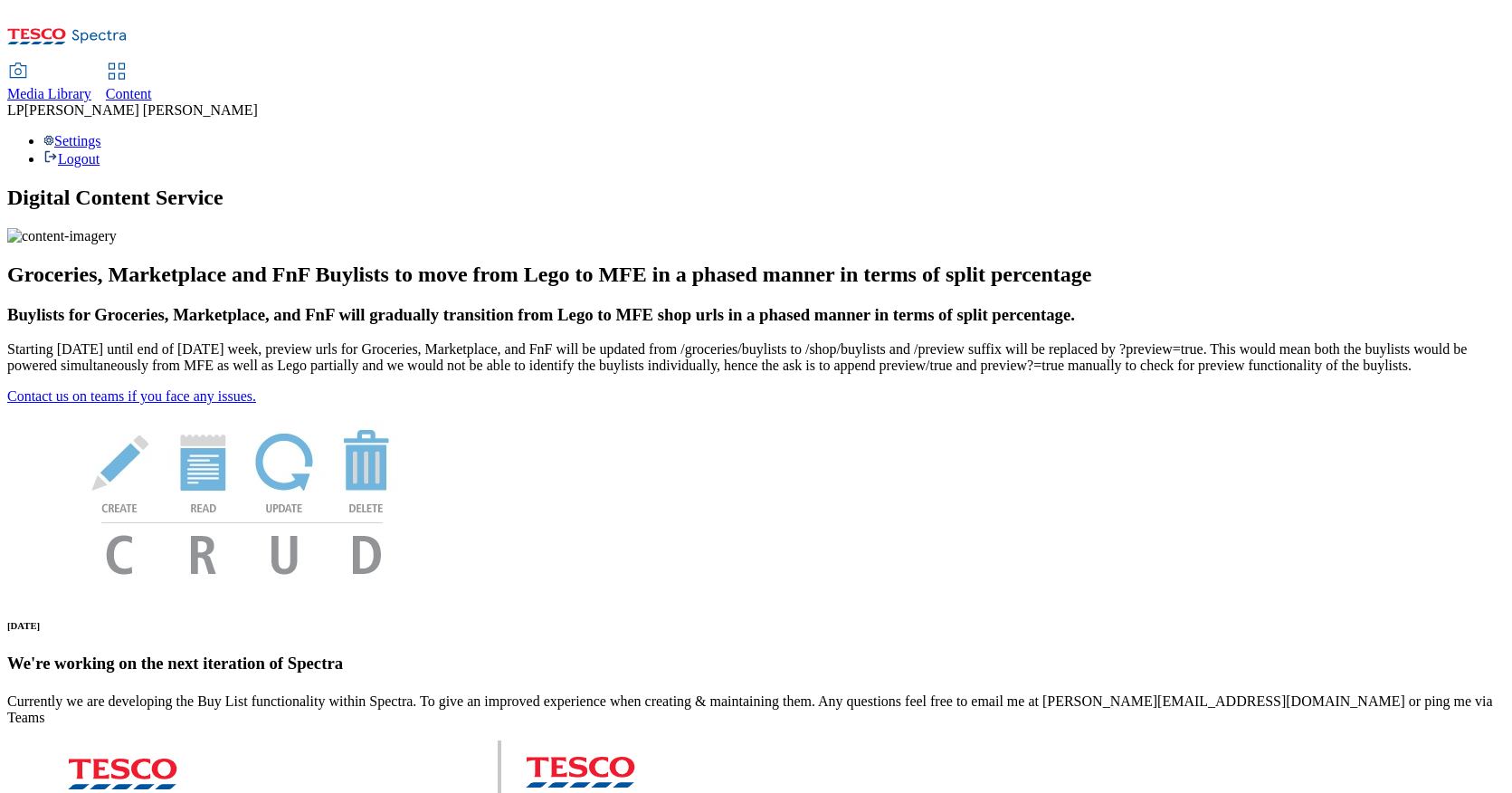
click at [92, 86] on span "Media Library" at bounding box center [49, 93] width 84 height 15
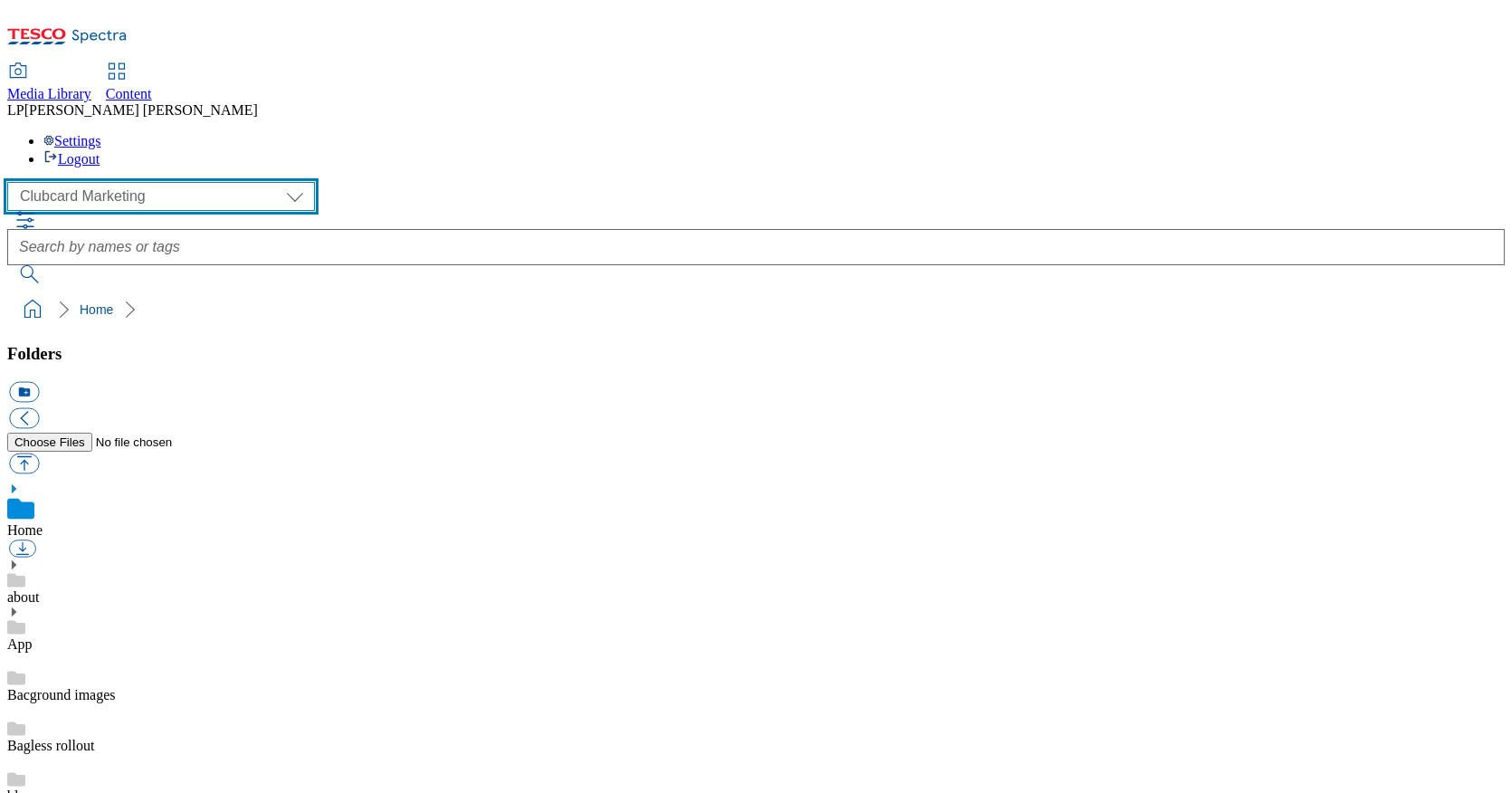
click at [127, 182] on select "Clubcard Marketing Demo Dotcom [GEOGRAPHIC_DATA] Emails GHS Marketing UK GHS Pr…" at bounding box center [161, 197] width 307 height 29
click at [12, 182] on select "Clubcard Marketing Demo Dotcom [GEOGRAPHIC_DATA] Emails GHS Marketing UK GHS Pr…" at bounding box center [161, 197] width 307 height 29
click at [120, 182] on select "Clubcard Marketing Demo Dotcom [GEOGRAPHIC_DATA] Emails GHS Marketing UK GHS Pr…" at bounding box center [161, 197] width 307 height 29
select select "flare-ghs-mktg"
click at [12, 182] on select "Clubcard Marketing Demo Dotcom [GEOGRAPHIC_DATA] Emails GHS Marketing UK GHS Pr…" at bounding box center [161, 197] width 307 height 29
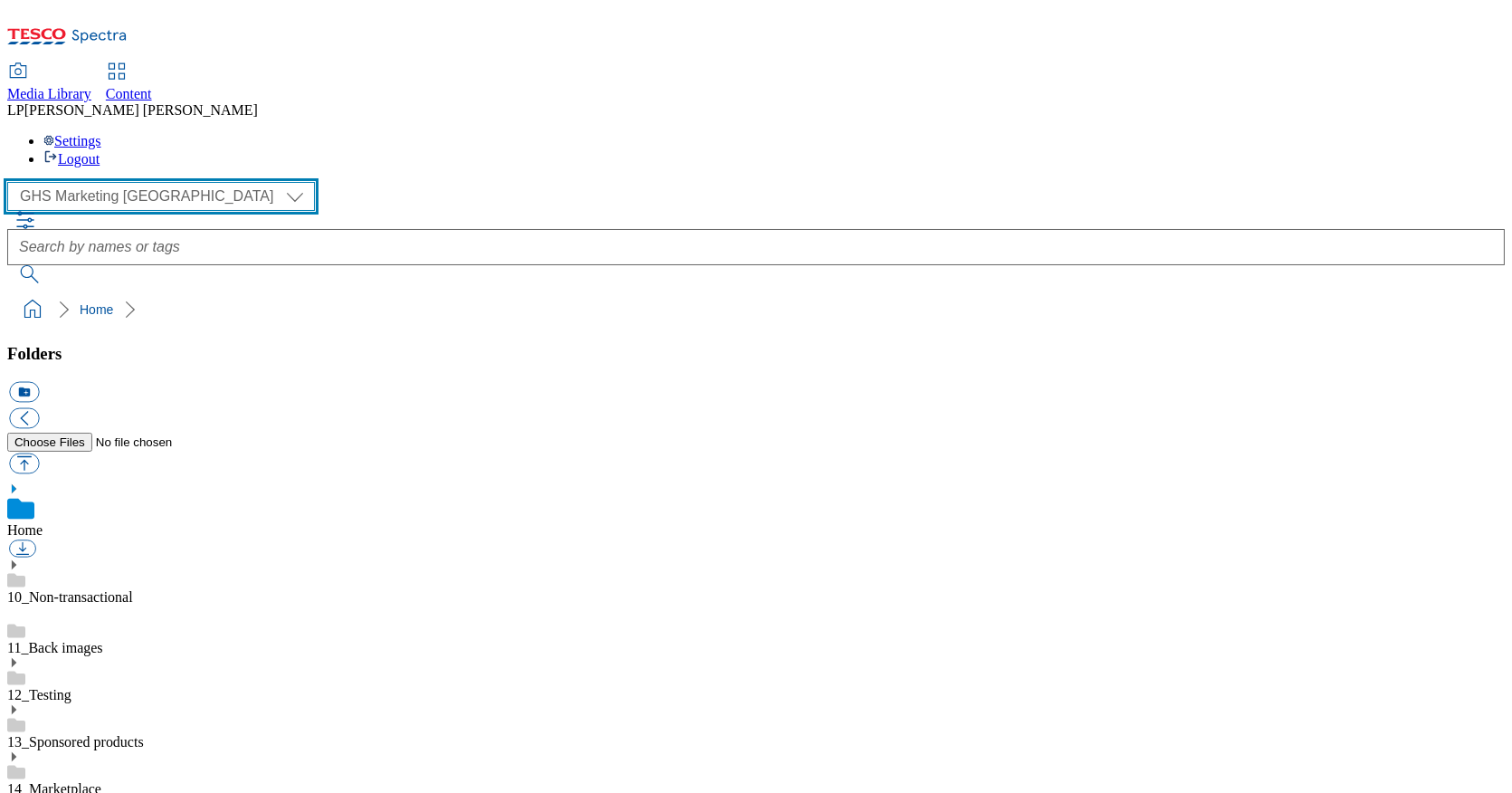
scroll to position [4, 0]
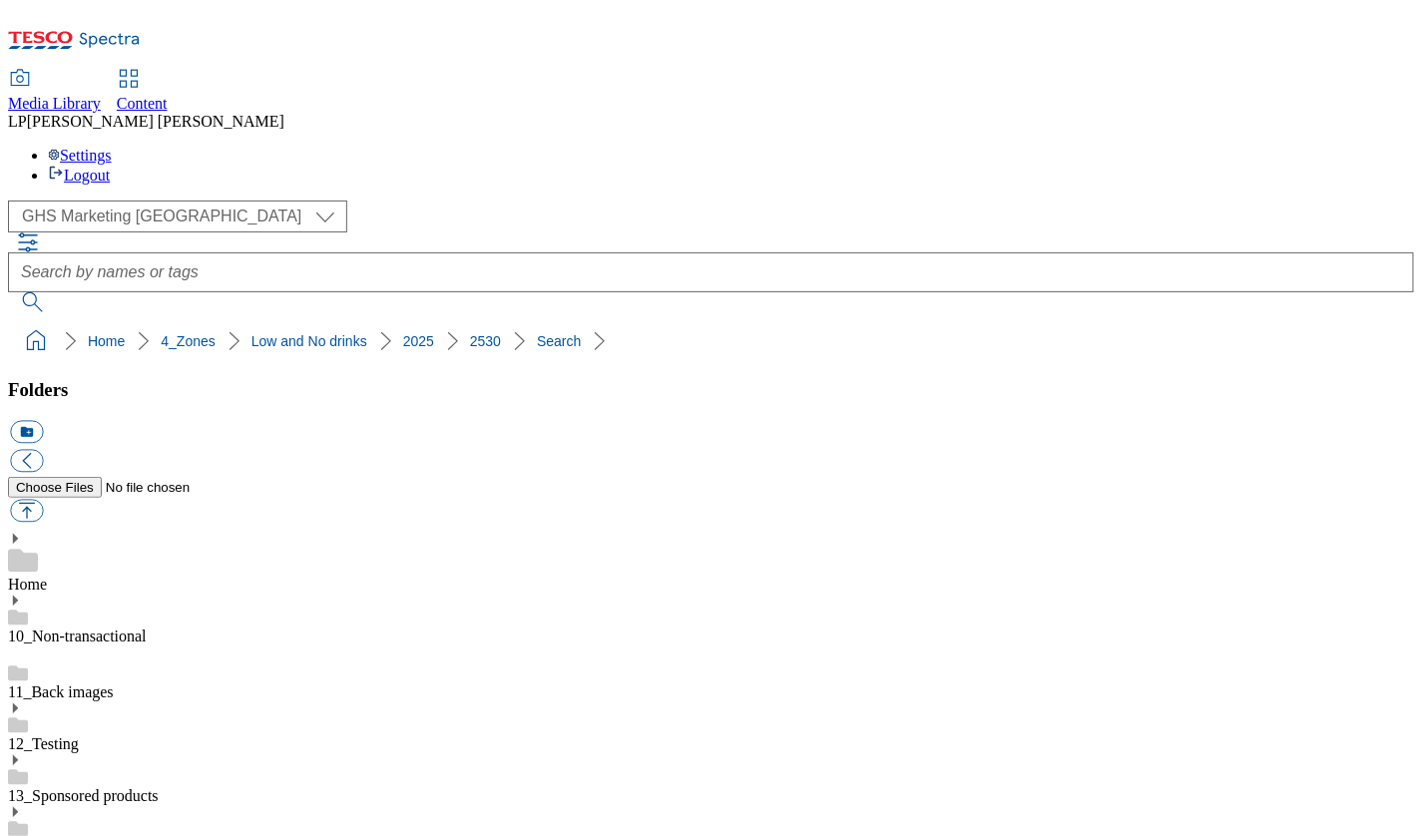
scroll to position [3005, 0]
